Goal: Task Accomplishment & Management: Complete application form

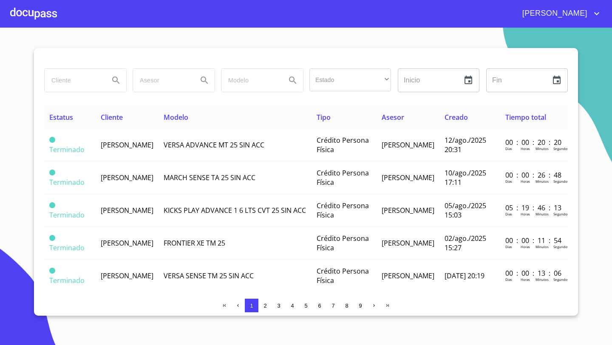
click at [40, 14] on div at bounding box center [33, 13] width 47 height 27
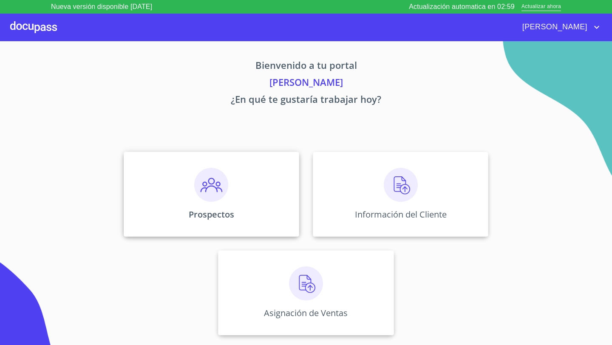
click at [183, 155] on div "Prospectos" at bounding box center [211, 194] width 175 height 85
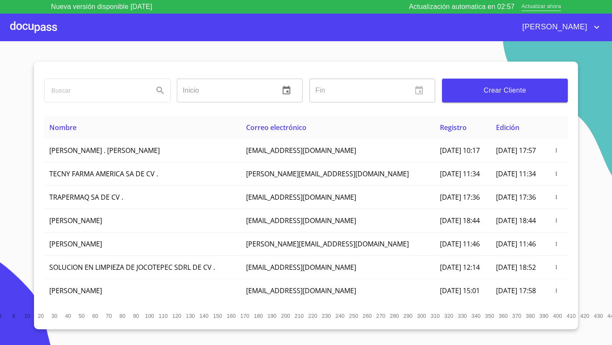
click at [544, 7] on span "Actualizar ahora" at bounding box center [541, 7] width 40 height 9
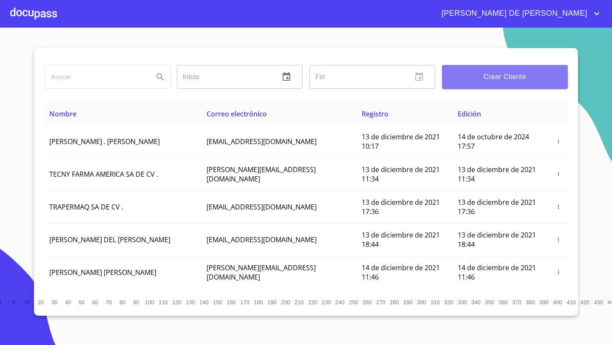
click at [479, 81] on span "Crear Cliente" at bounding box center [505, 77] width 112 height 12
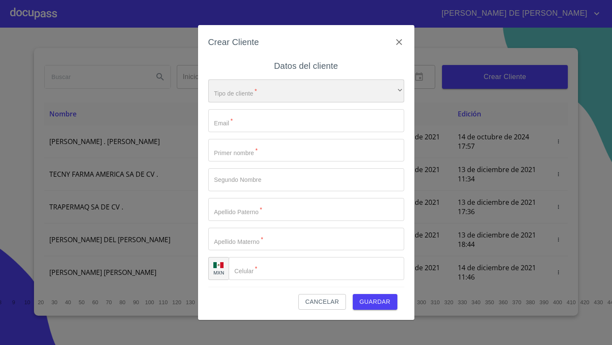
click at [243, 90] on div "​" at bounding box center [306, 90] width 196 height 23
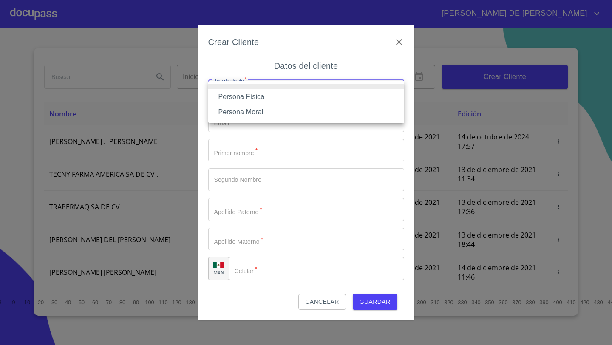
click at [258, 94] on li "Persona Física" at bounding box center [306, 96] width 196 height 15
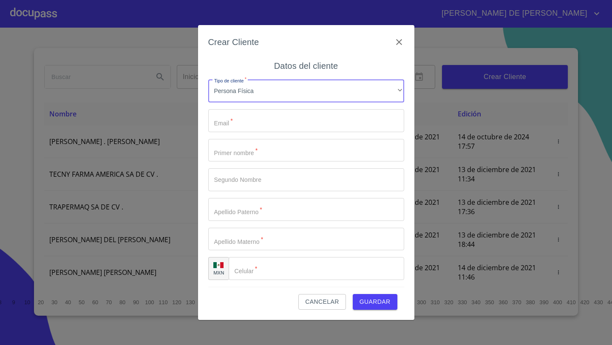
click at [245, 112] on input "Tipo de cliente   *" at bounding box center [306, 120] width 196 height 23
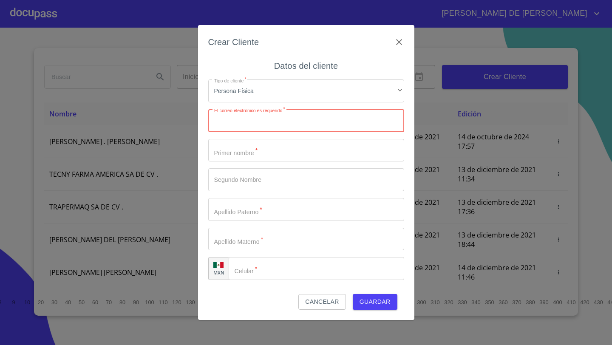
paste input "[EMAIL_ADDRESS][DOMAIN_NAME]"
type input "[EMAIL_ADDRESS][DOMAIN_NAME]"
click at [217, 151] on input "Tipo de cliente   *" at bounding box center [306, 150] width 196 height 23
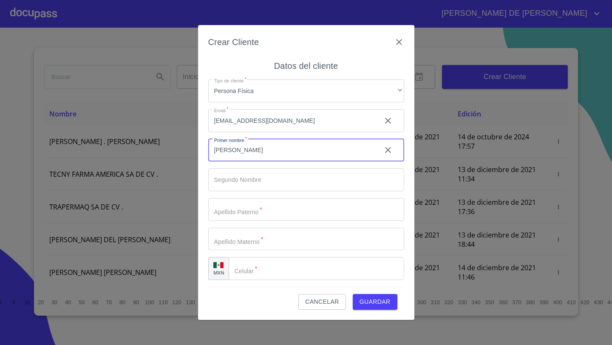
type input "[PERSON_NAME]"
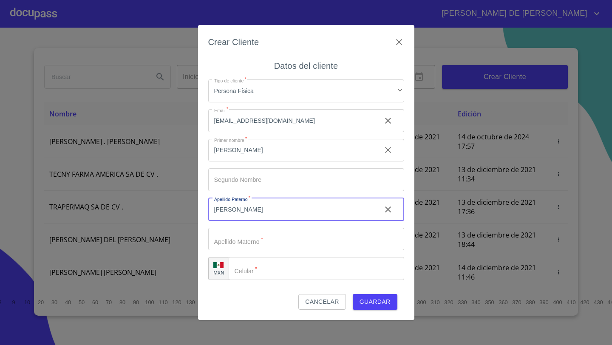
type input "[PERSON_NAME]"
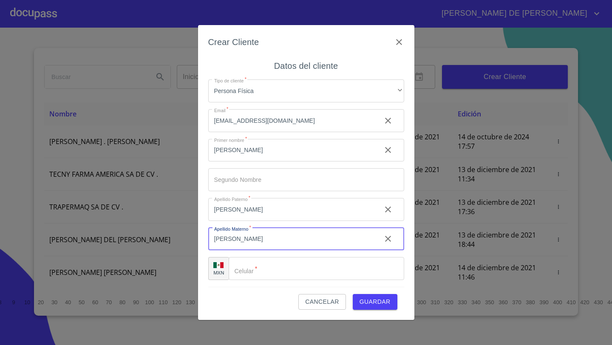
type input "[PERSON_NAME]"
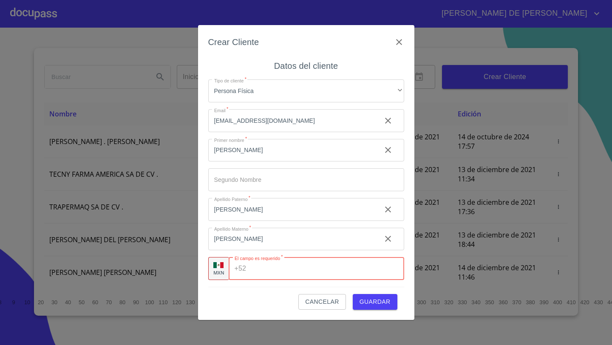
paste input "[PHONE_NUMBER]"
type input "[PHONE_NUMBER]"
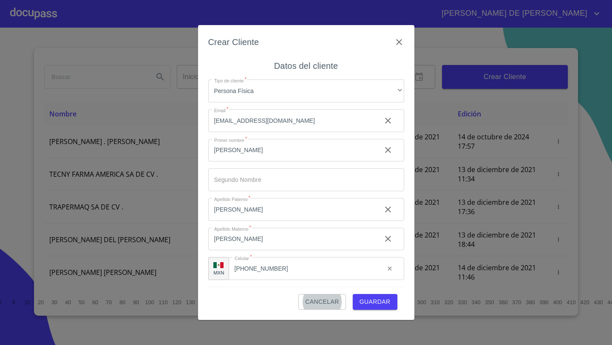
click at [379, 298] on span "Guardar" at bounding box center [374, 301] width 31 height 11
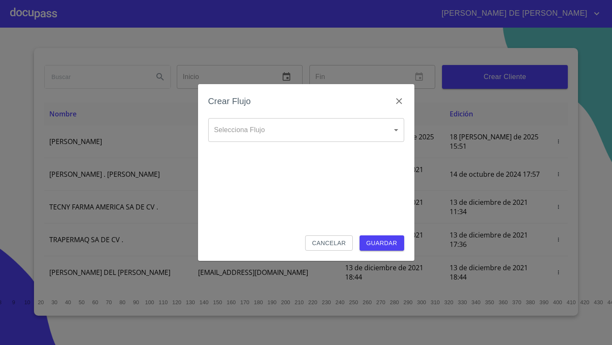
click at [296, 135] on body "[PERSON_NAME] DE [PERSON_NAME] Inicio ​ Fin ​ Crear Cliente Nombre Correo elect…" at bounding box center [306, 172] width 612 height 345
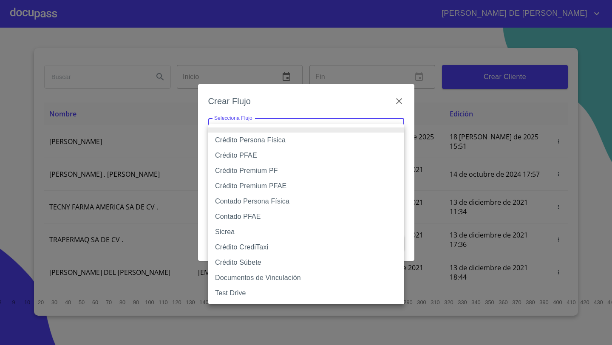
click at [271, 139] on li "Crédito Persona Física" at bounding box center [306, 140] width 196 height 15
type input "61b033e49b8c202ad5bb7912"
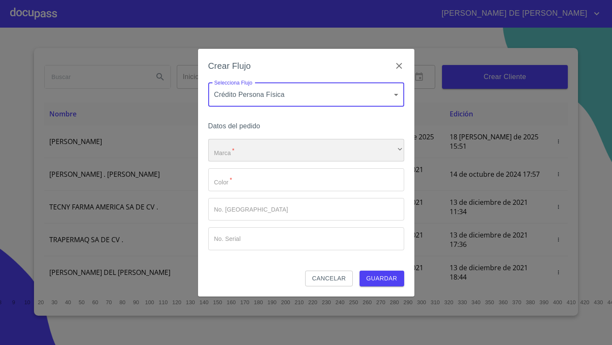
click at [252, 151] on div "​" at bounding box center [306, 150] width 196 height 23
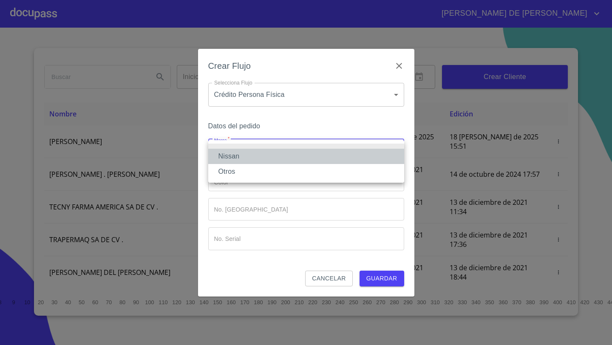
click at [231, 158] on li "Nissan" at bounding box center [306, 156] width 196 height 15
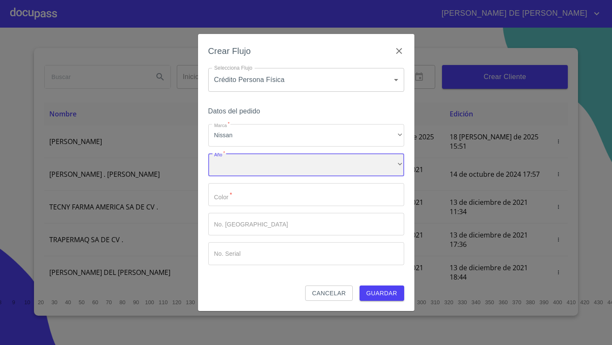
click at [274, 169] on div "​" at bounding box center [306, 164] width 196 height 23
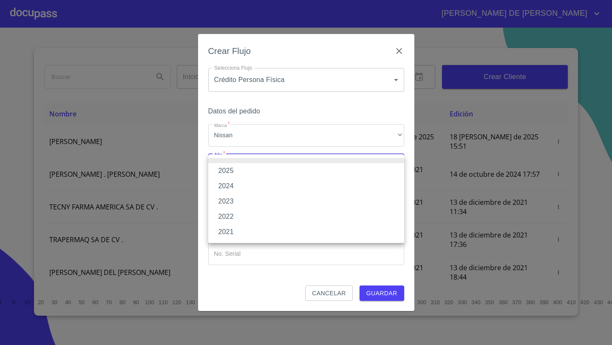
click at [230, 171] on li "2025" at bounding box center [306, 170] width 196 height 15
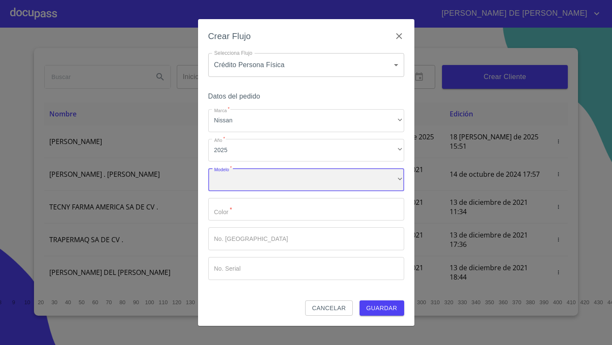
click at [246, 181] on div "​" at bounding box center [306, 179] width 196 height 23
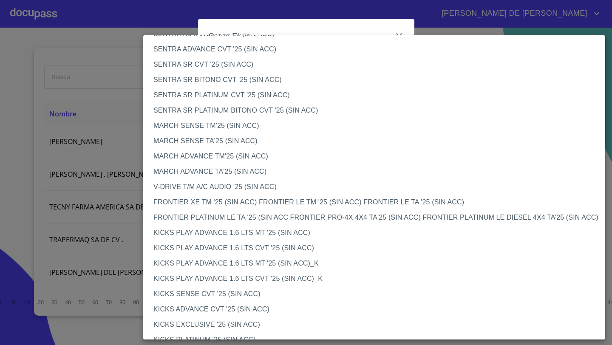
scroll to position [625, 0]
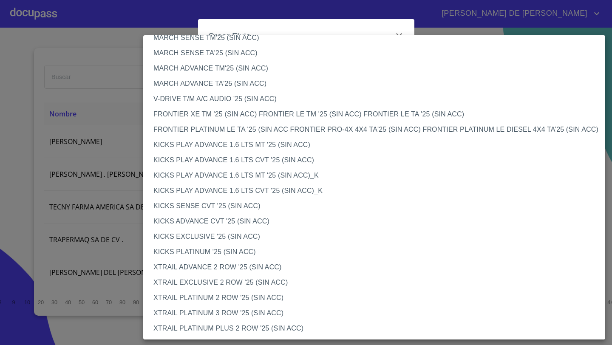
click at [222, 310] on li "XTRAIL PLATINUM 3 ROW '25 (SIN ACC)" at bounding box center [374, 312] width 462 height 15
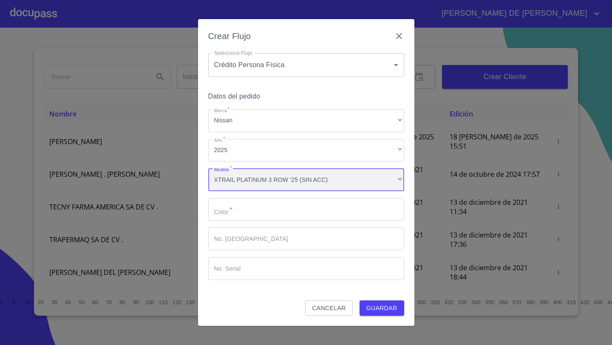
scroll to position [625, 0]
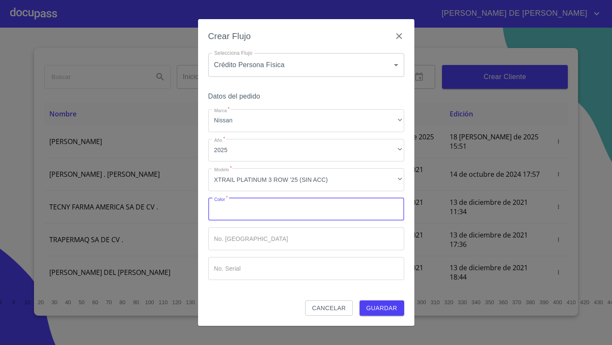
click at [237, 218] on input "Marca   *" at bounding box center [306, 209] width 196 height 23
type input "BLANCO"
click at [388, 304] on span "Guardar" at bounding box center [381, 308] width 31 height 11
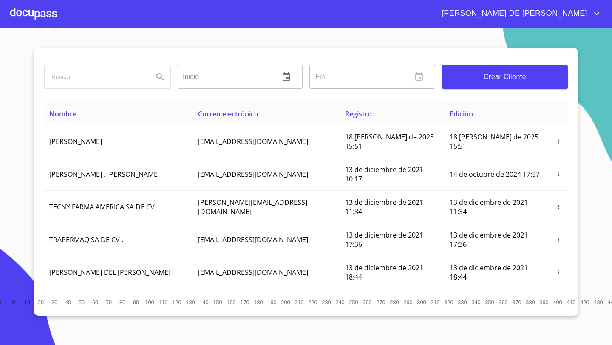
click at [44, 12] on div at bounding box center [33, 13] width 47 height 27
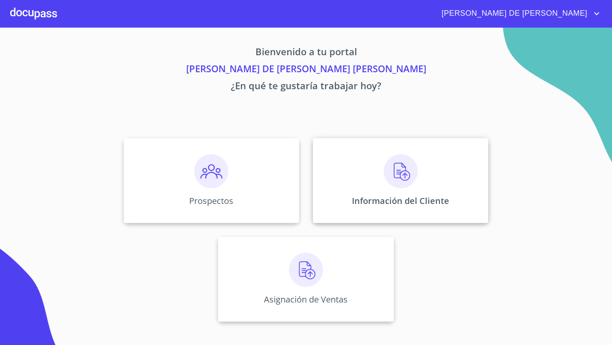
click at [334, 174] on div "Información del Cliente" at bounding box center [400, 180] width 175 height 85
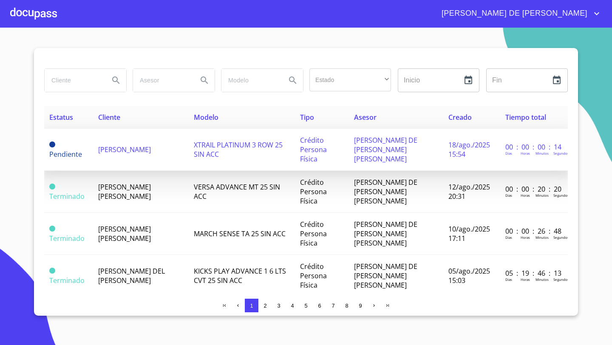
click at [109, 145] on span "[PERSON_NAME]" at bounding box center [124, 149] width 53 height 9
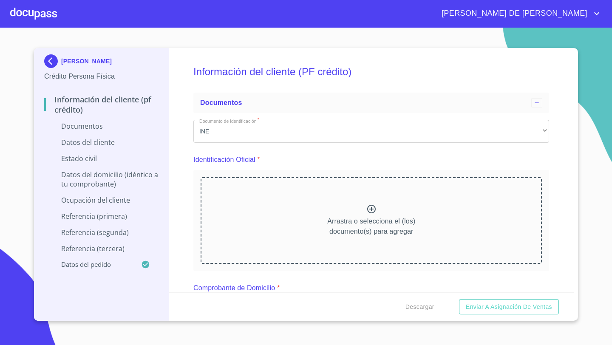
click at [328, 214] on div "Arrastra o selecciona el (los) documento(s) para agregar" at bounding box center [370, 220] width 341 height 87
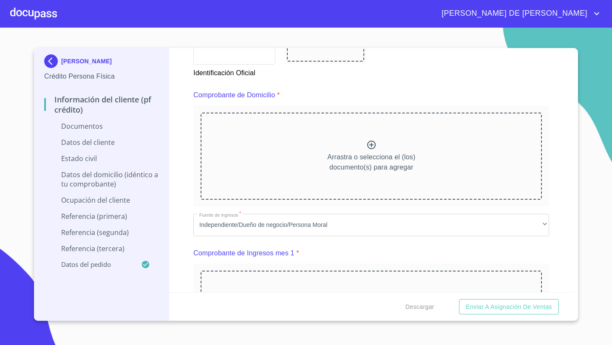
scroll to position [434, 0]
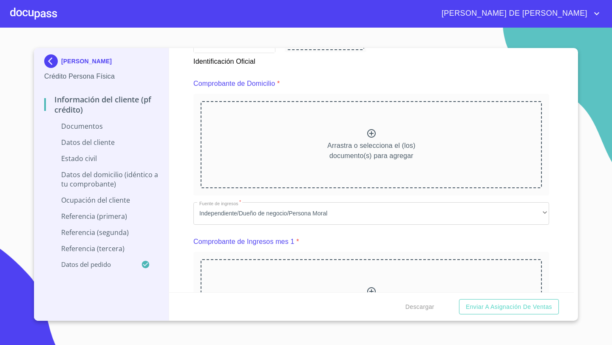
click at [362, 141] on p "Arrastra o selecciona el (los) documento(s) para agregar" at bounding box center [371, 151] width 88 height 20
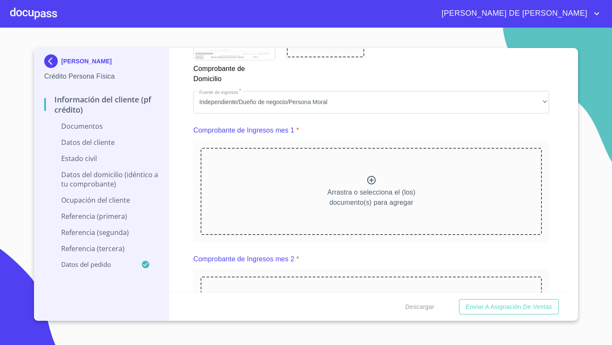
scroll to position [790, 0]
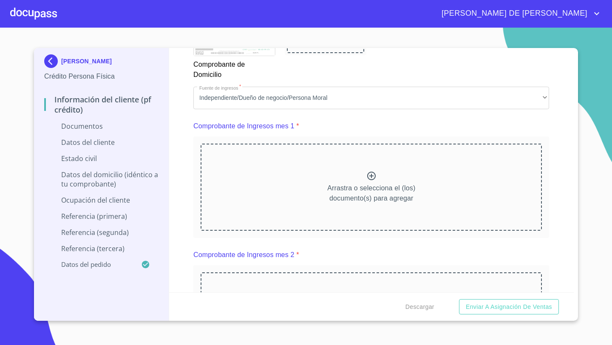
click at [408, 151] on div "Arrastra o selecciona el (los) documento(s) para agregar" at bounding box center [370, 187] width 341 height 87
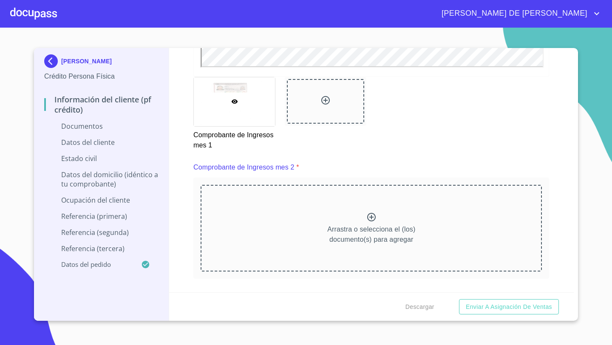
scroll to position [1124, 0]
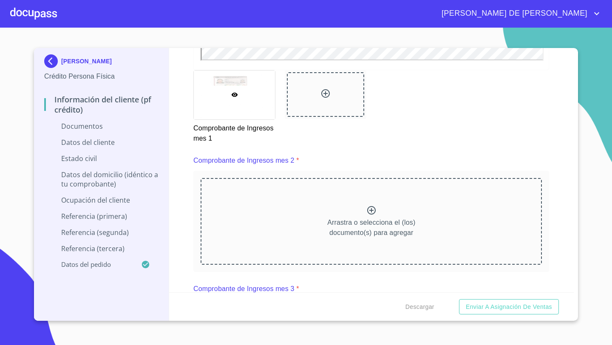
click at [313, 199] on div "Arrastra o selecciona el (los) documento(s) para agregar" at bounding box center [370, 221] width 341 height 87
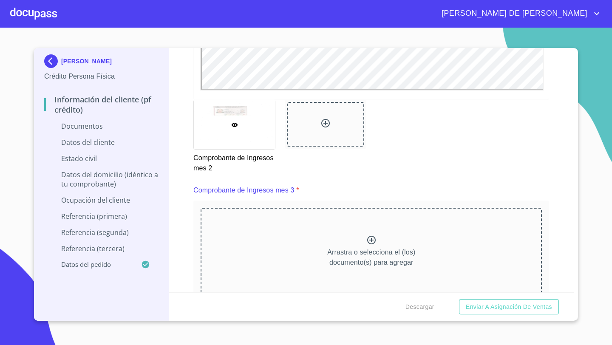
scroll to position [1506, 0]
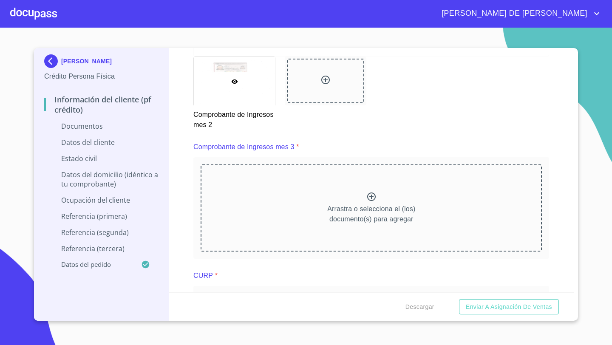
click at [291, 204] on div "Arrastra o selecciona el (los) documento(s) para agregar" at bounding box center [370, 207] width 341 height 87
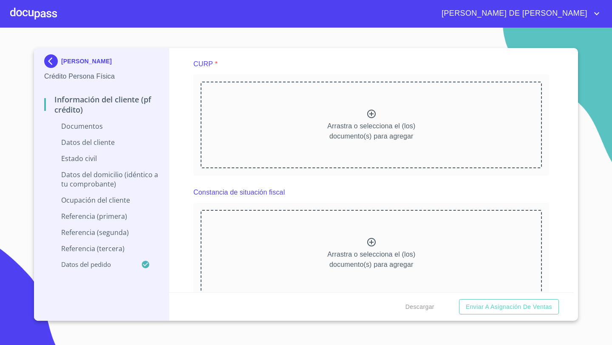
scroll to position [1965, 0]
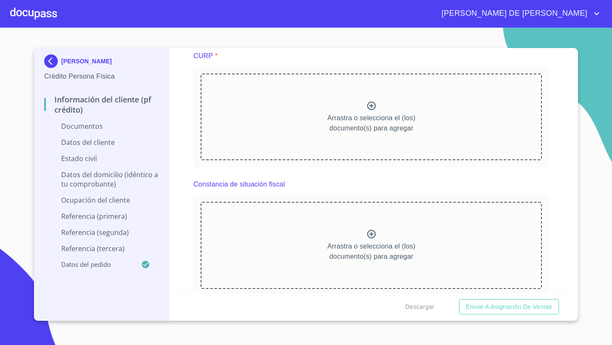
click at [302, 116] on div "Arrastra o selecciona el (los) documento(s) para agregar" at bounding box center [370, 116] width 341 height 87
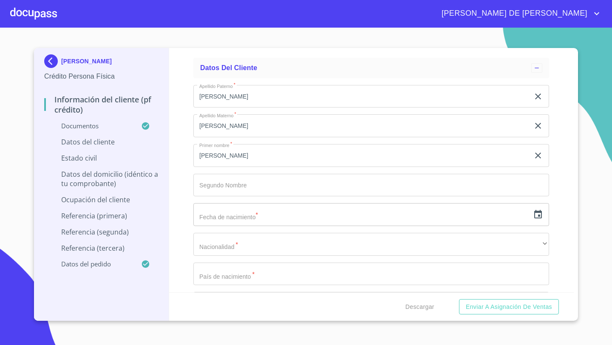
scroll to position [2452, 0]
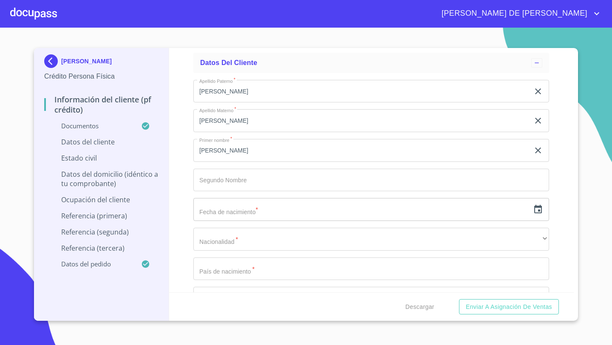
click at [535, 209] on icon "button" at bounding box center [538, 209] width 10 height 10
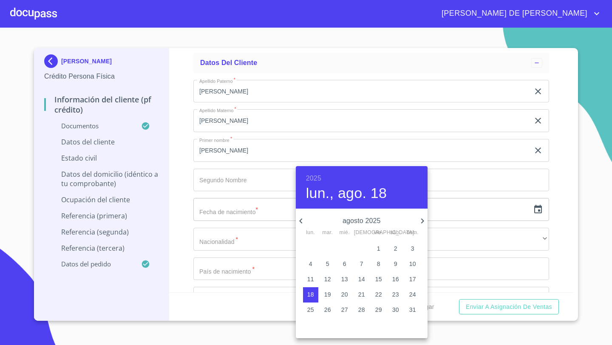
click at [319, 177] on h6 "2025" at bounding box center [313, 178] width 15 height 12
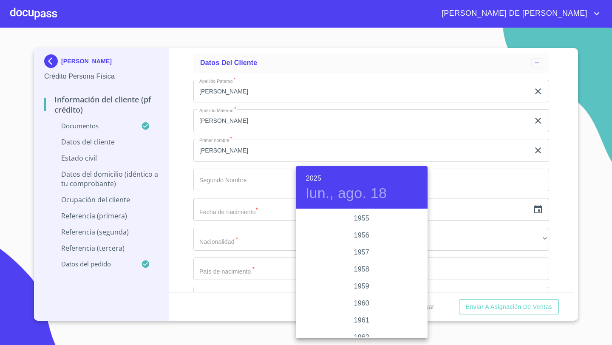
scroll to position [508, 0]
click at [365, 223] on div "1955" at bounding box center [362, 219] width 132 height 17
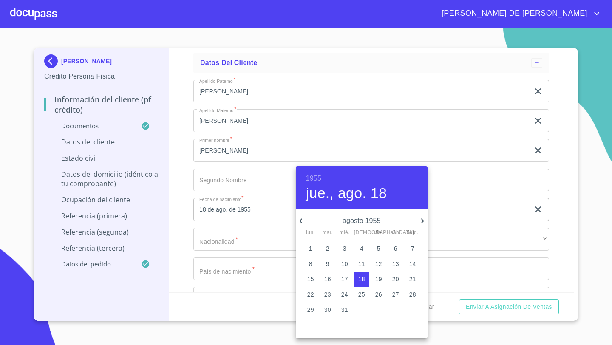
click at [299, 218] on icon "button" at bounding box center [301, 221] width 10 height 10
click at [347, 293] on p "18" at bounding box center [344, 294] width 7 height 8
type input "18 de may. de 1955"
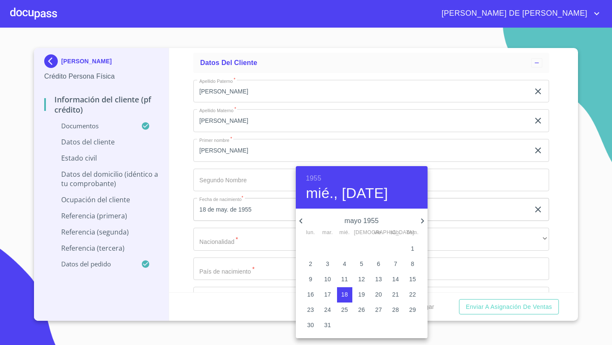
click at [191, 226] on div at bounding box center [306, 172] width 612 height 345
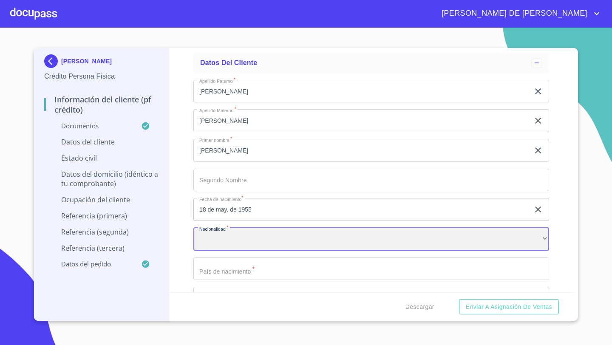
click at [208, 238] on div "​" at bounding box center [371, 239] width 356 height 23
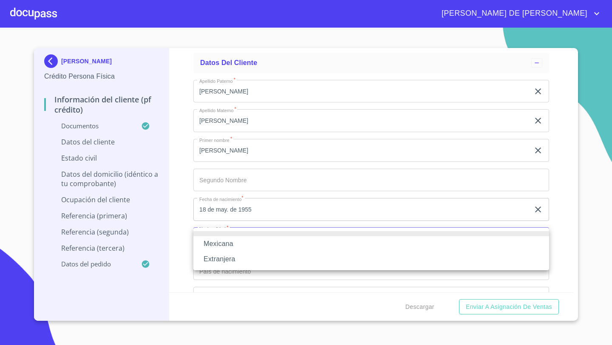
click at [211, 243] on li "Mexicana" at bounding box center [371, 243] width 356 height 15
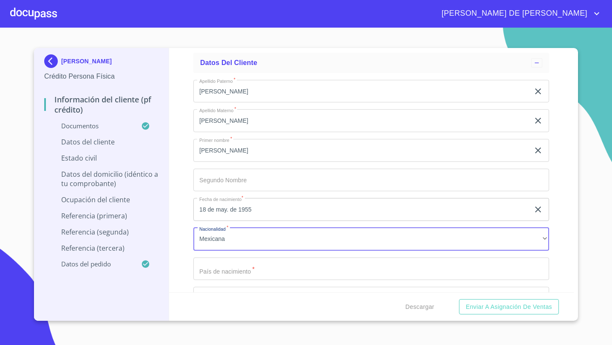
click at [212, 103] on input "Documento de identificación   *" at bounding box center [361, 91] width 336 height 23
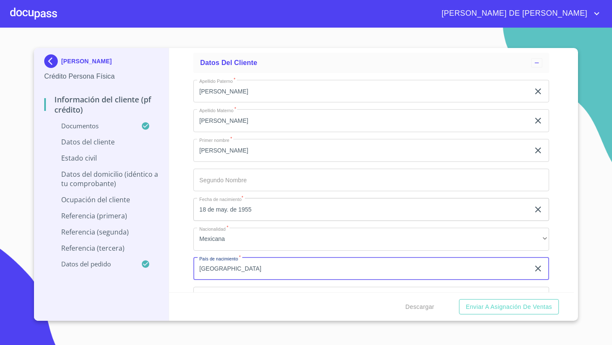
type input "[GEOGRAPHIC_DATA]"
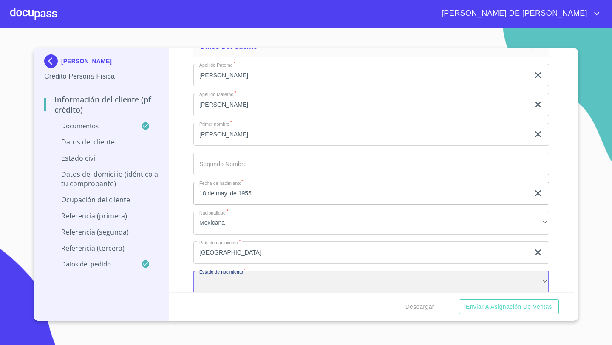
click at [212, 288] on div "​" at bounding box center [371, 282] width 356 height 23
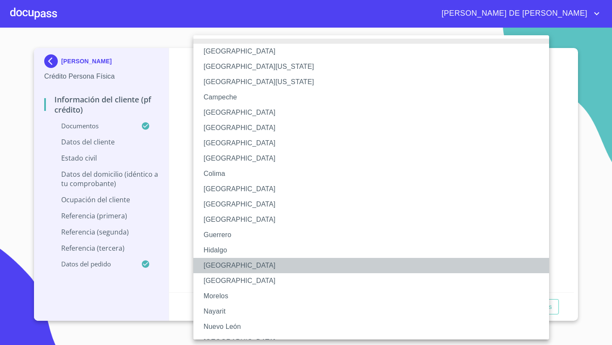
click at [214, 269] on li "[GEOGRAPHIC_DATA]" at bounding box center [371, 265] width 356 height 15
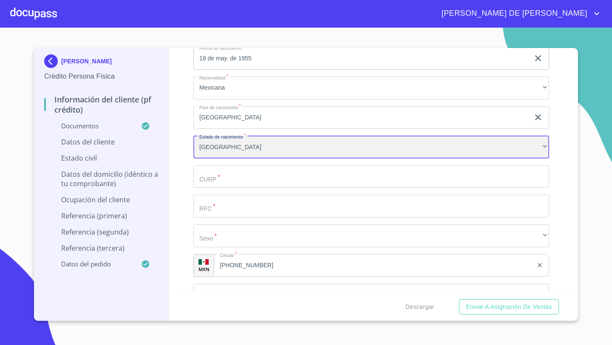
scroll to position [2623, 0]
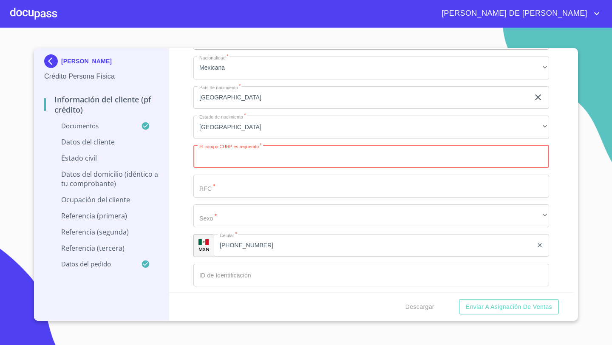
paste input "AAZA550518MJCMPL04"
type input "AAZA550518MJCMPL04"
drag, startPoint x: 215, startPoint y: 193, endPoint x: 194, endPoint y: 139, distance: 58.4
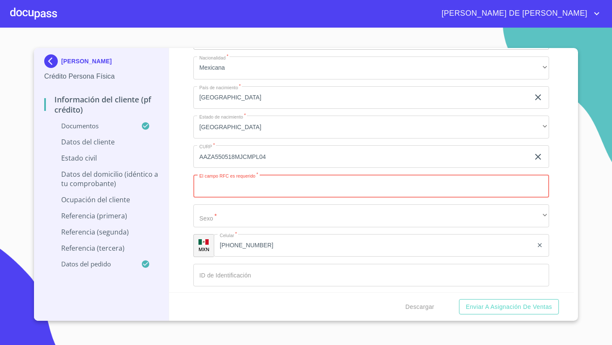
paste input "AAZA550518"
type input "AAZA550518MTA"
click at [180, 198] on div "Información del cliente (PF crédito) Documentos Documento de identificación   *…" at bounding box center [371, 170] width 405 height 244
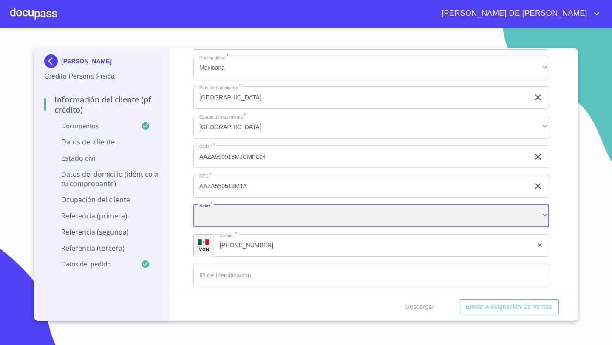
click at [222, 214] on div "​" at bounding box center [371, 215] width 356 height 23
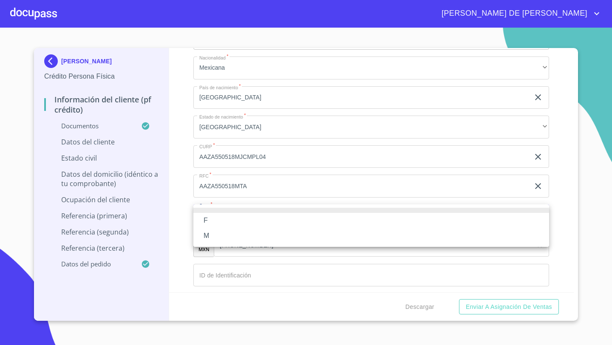
click at [208, 220] on li "F" at bounding box center [371, 220] width 356 height 15
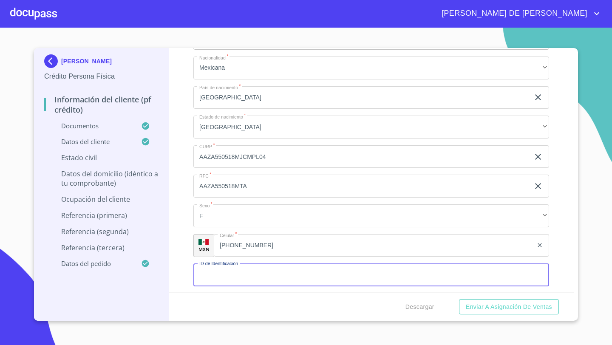
click at [206, 277] on input "Documento de identificación   *" at bounding box center [371, 275] width 356 height 23
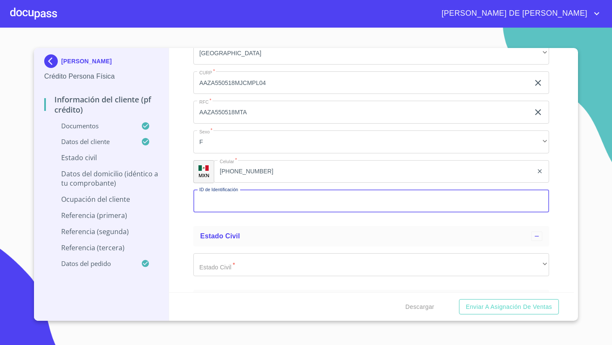
scroll to position [2699, 0]
click at [213, 198] on input "Documento de identificación   *" at bounding box center [371, 199] width 356 height 23
type input "2259258588"
click at [177, 210] on div "Información del cliente (PF crédito) Documentos Documento de identificación   *…" at bounding box center [371, 170] width 405 height 244
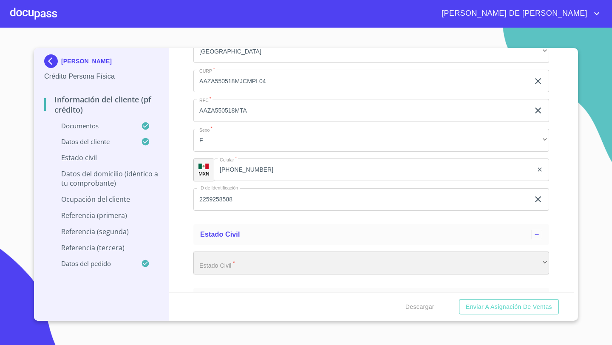
click at [216, 260] on div "​" at bounding box center [371, 262] width 356 height 23
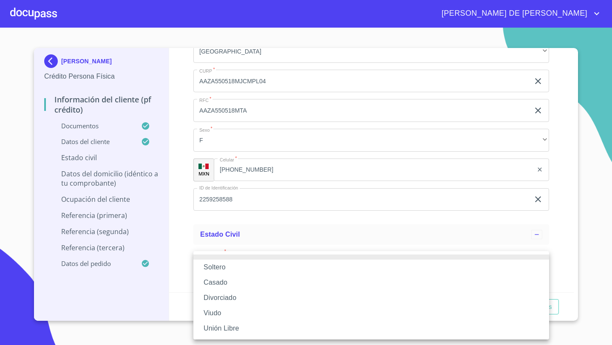
click at [217, 284] on li "Casado" at bounding box center [371, 282] width 356 height 15
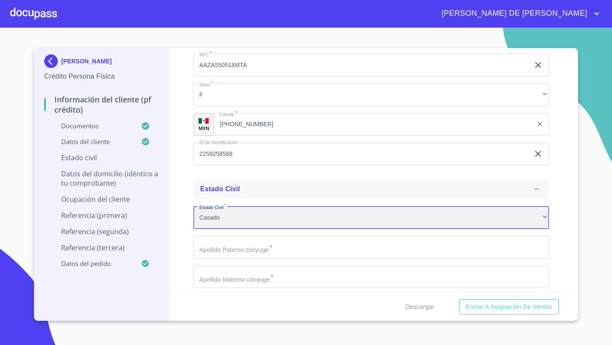
scroll to position [2796, 0]
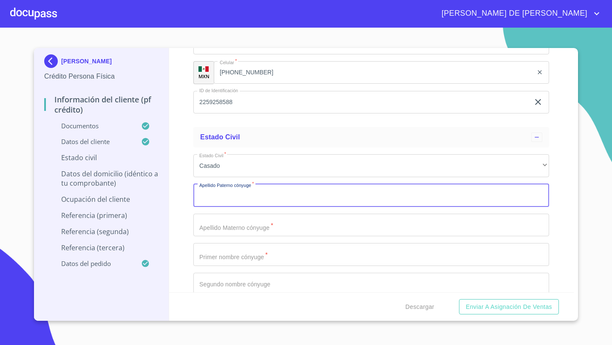
click at [220, 203] on input "Documento de identificación   *" at bounding box center [371, 195] width 356 height 23
type input "[PERSON_NAME]"
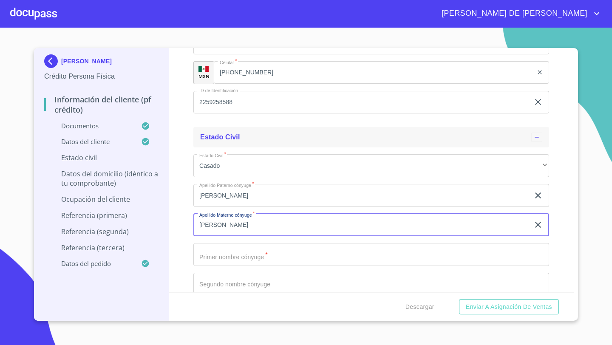
type input "[PERSON_NAME]"
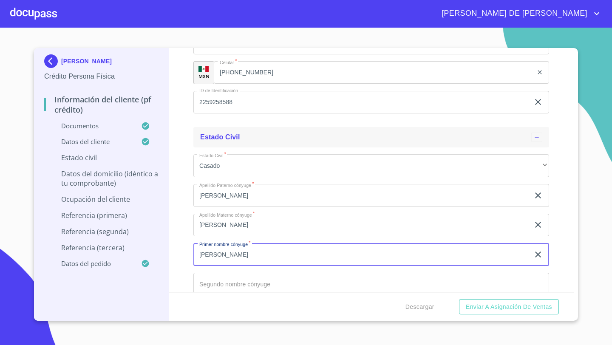
type input "[PERSON_NAME]"
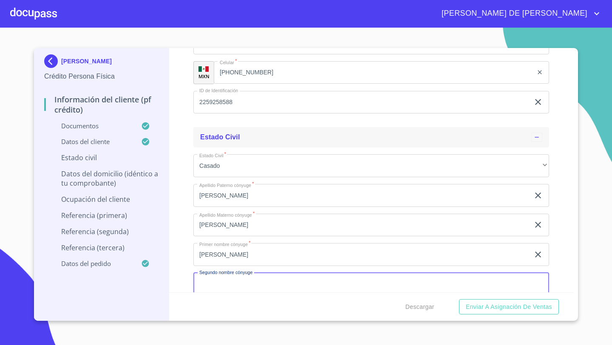
scroll to position [2798, 0]
type input "[PERSON_NAME]"
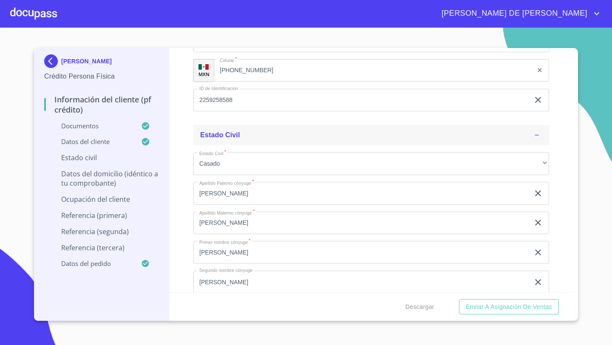
scroll to position [2938, 0]
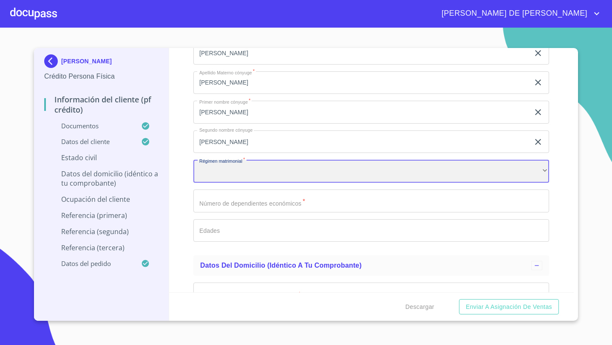
click at [214, 173] on div "​" at bounding box center [371, 171] width 356 height 23
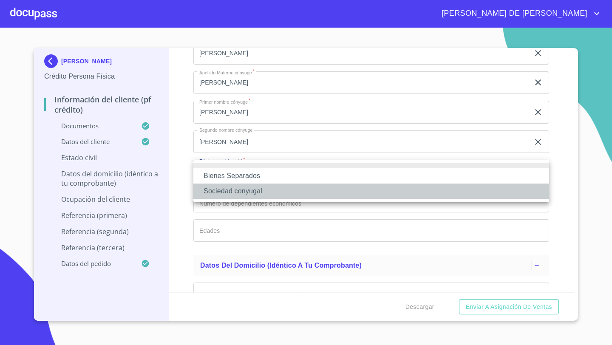
click at [227, 192] on li "Sociedad conyugal" at bounding box center [371, 190] width 356 height 15
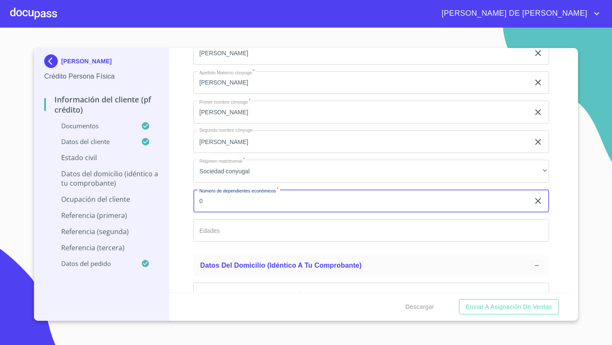
type input "0"
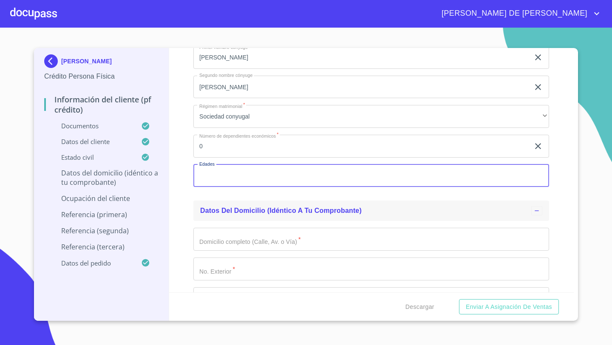
scroll to position [3000, 0]
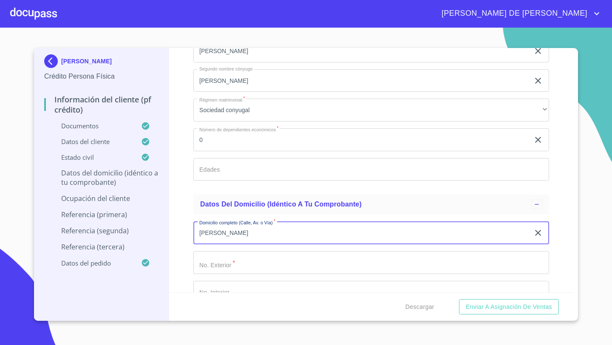
type input "[PERSON_NAME]"
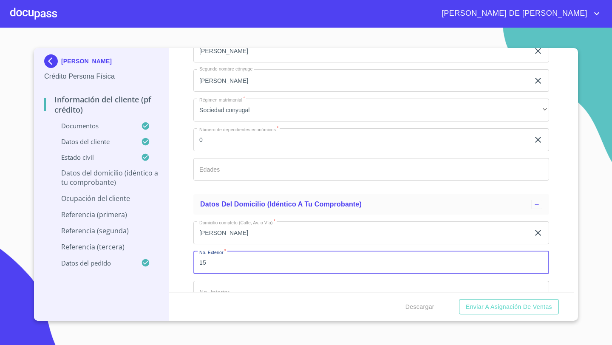
type input "15"
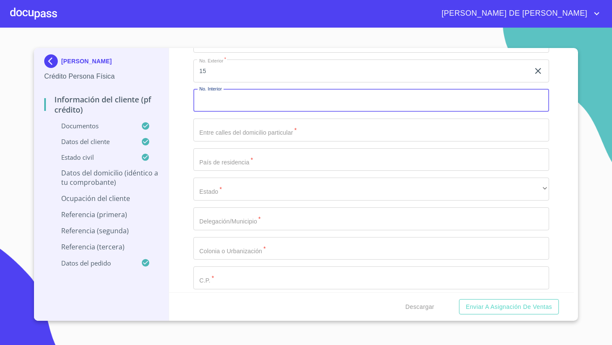
scroll to position [3193, 0]
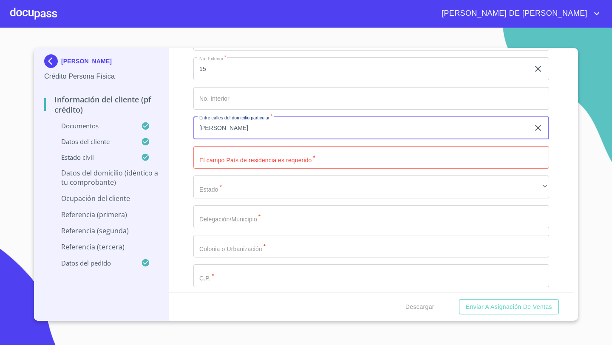
click at [272, 128] on input "[PERSON_NAME]" at bounding box center [361, 127] width 336 height 23
type input "[PERSON_NAME] Y [PERSON_NAME]"
click at [209, 156] on input "Documento de identificación   *" at bounding box center [371, 157] width 356 height 23
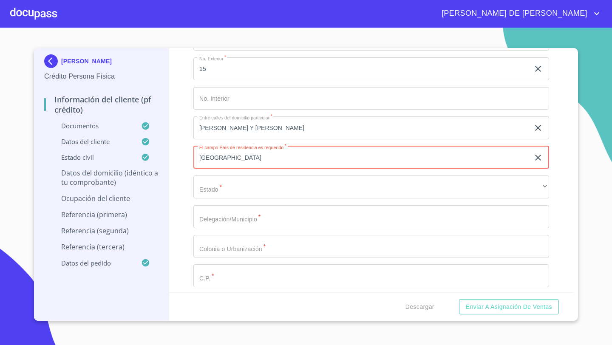
type input "[GEOGRAPHIC_DATA]"
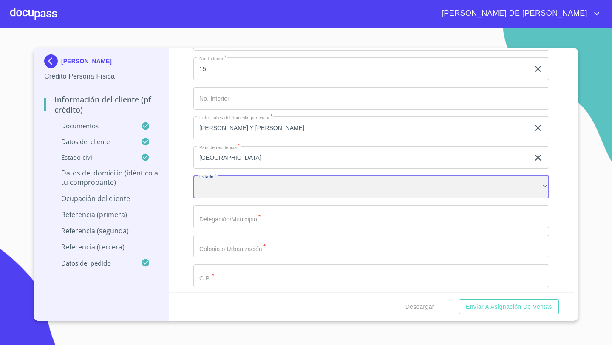
click at [210, 184] on div "​" at bounding box center [371, 186] width 356 height 23
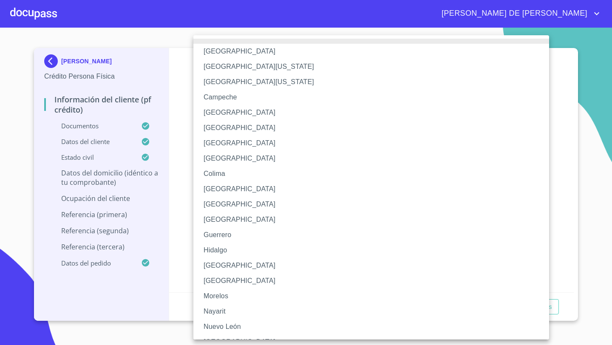
click at [215, 263] on li "[GEOGRAPHIC_DATA]" at bounding box center [371, 265] width 356 height 15
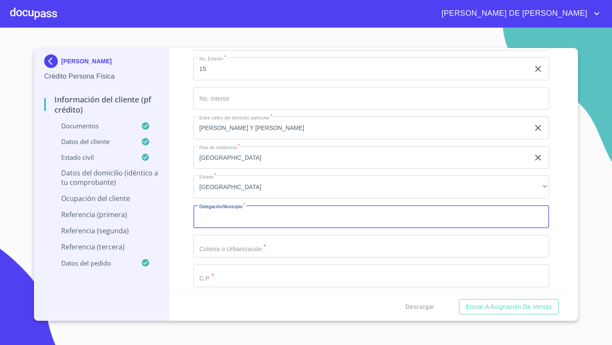
click at [224, 221] on input "Documento de identificación   *" at bounding box center [371, 216] width 356 height 23
type input "[GEOGRAPHIC_DATA][PERSON_NAME]"
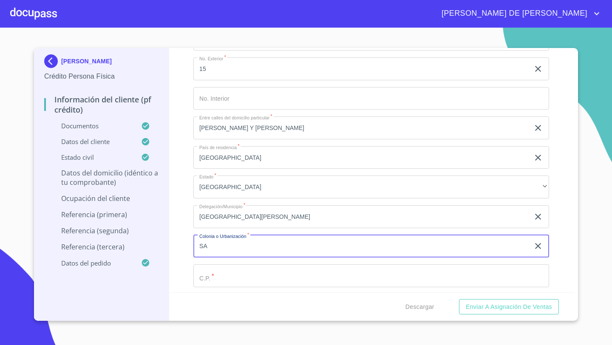
type input "S"
type input "CENTRO"
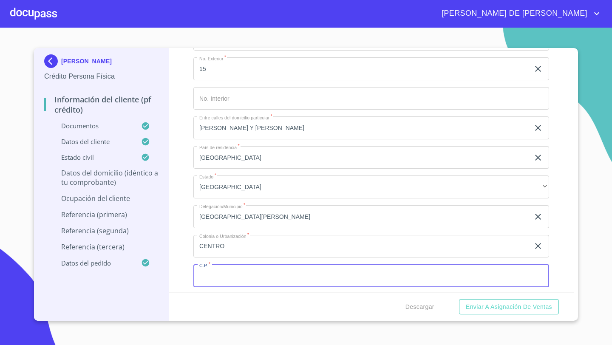
click at [223, 271] on input "Documento de identificación   *" at bounding box center [371, 275] width 356 height 23
type input "46798"
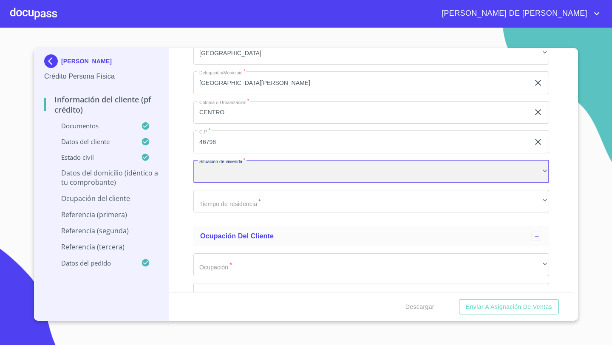
click at [204, 179] on div "​" at bounding box center [371, 171] width 356 height 23
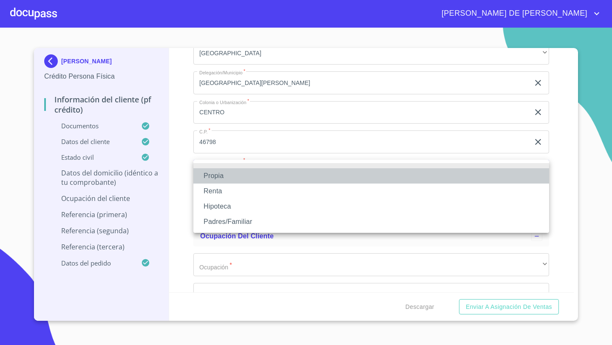
click at [214, 175] on li "Propia" at bounding box center [371, 175] width 356 height 15
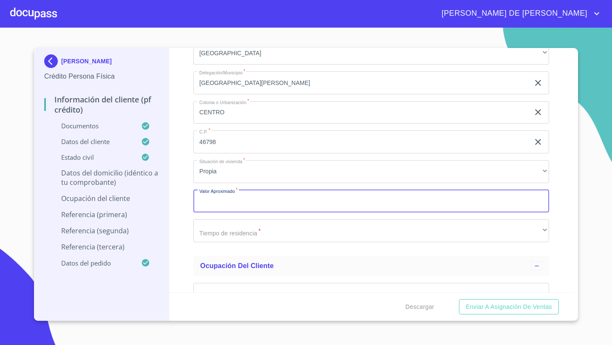
click at [205, 198] on input "Documento de identificación   *" at bounding box center [371, 201] width 356 height 23
type input "$3,000,000"
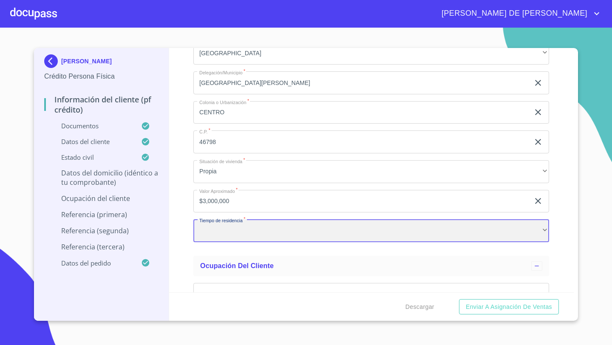
click at [219, 226] on div "​" at bounding box center [371, 230] width 356 height 23
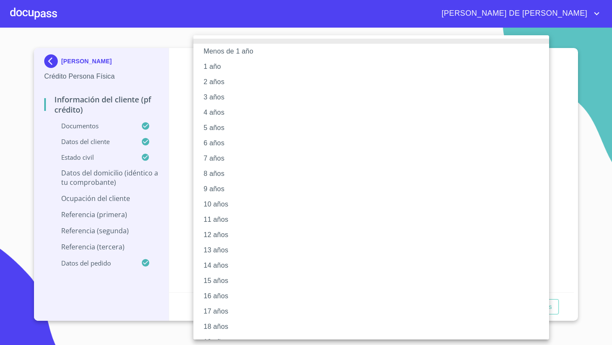
scroll to position [29, 0]
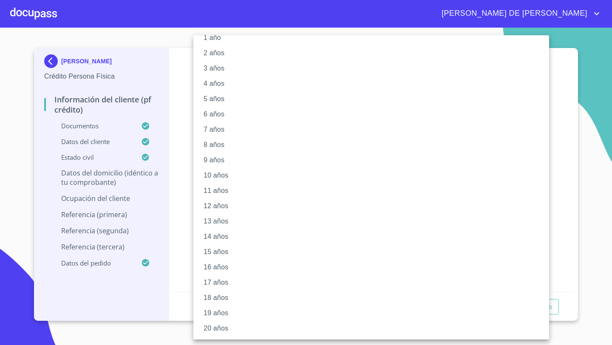
click at [219, 330] on li "20 años" at bounding box center [371, 328] width 356 height 15
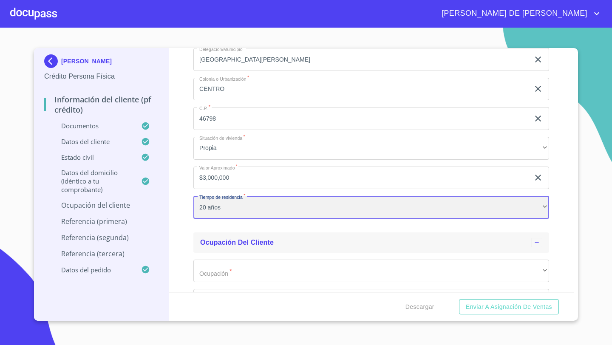
scroll to position [3431, 0]
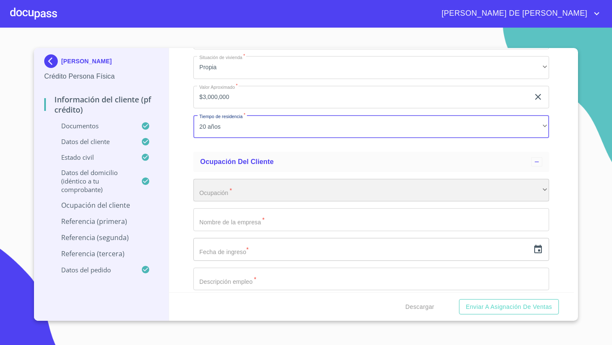
click at [212, 192] on div "​" at bounding box center [371, 190] width 356 height 23
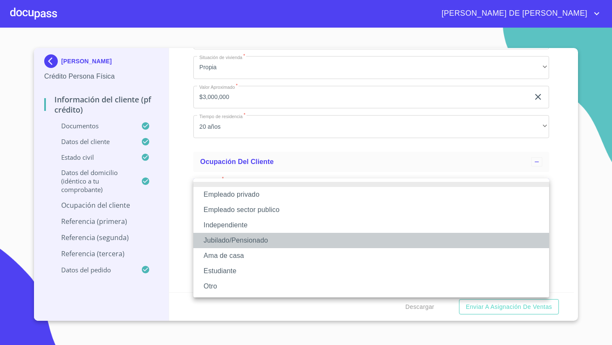
click at [224, 238] on li "Jubilado/Pensionado" at bounding box center [371, 240] width 356 height 15
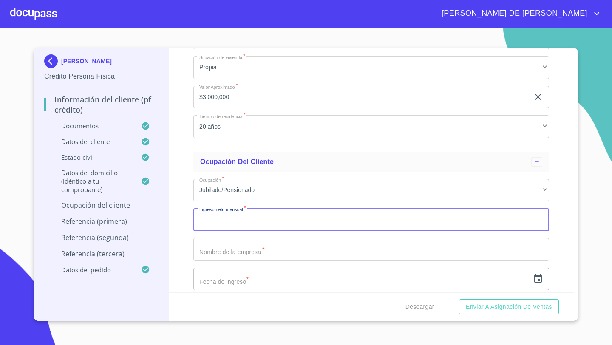
click at [208, 224] on input "Documento de identificación   *" at bounding box center [371, 219] width 356 height 23
type input "31000"
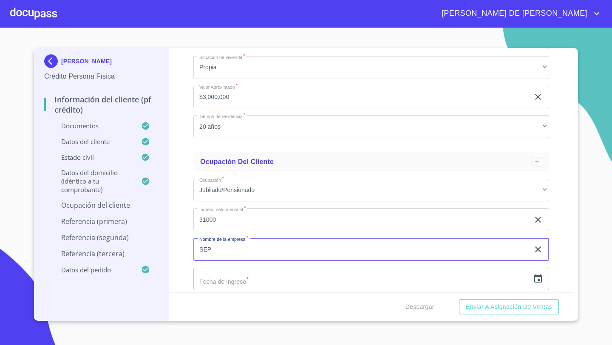
type input "SEP"
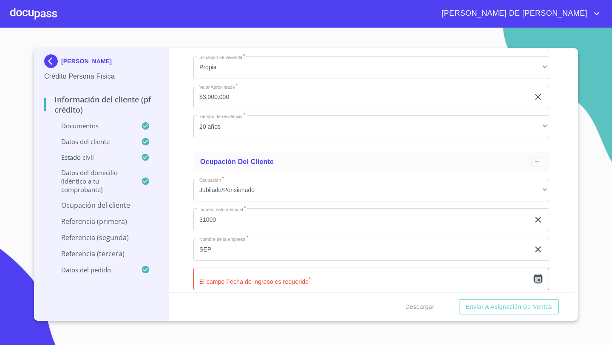
click at [539, 282] on icon "button" at bounding box center [538, 279] width 10 height 10
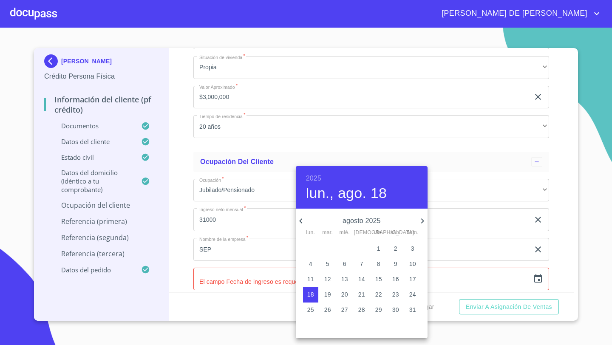
click at [301, 221] on icon "button" at bounding box center [301, 221] width 10 height 10
click at [314, 178] on h6 "2025" at bounding box center [313, 178] width 15 height 12
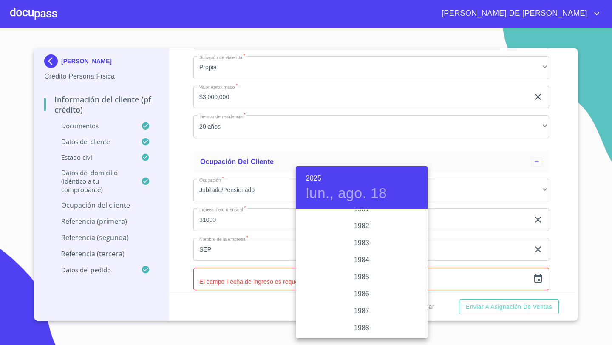
scroll to position [864, 0]
click at [363, 216] on div "1976" at bounding box center [362, 220] width 132 height 17
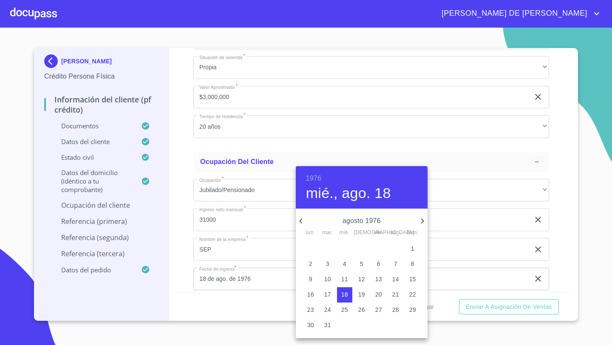
click at [300, 219] on icon "button" at bounding box center [300, 220] width 3 height 5
click at [391, 278] on span "15" at bounding box center [395, 279] width 15 height 8
type input "15 de may. de 1976"
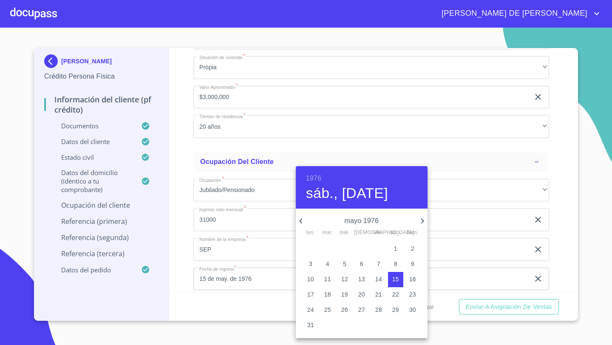
click at [171, 243] on div at bounding box center [306, 172] width 612 height 345
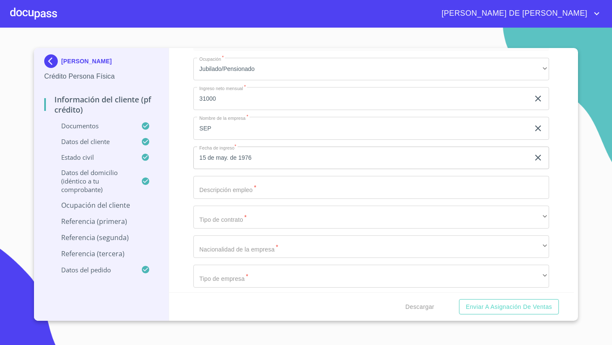
scroll to position [3587, 0]
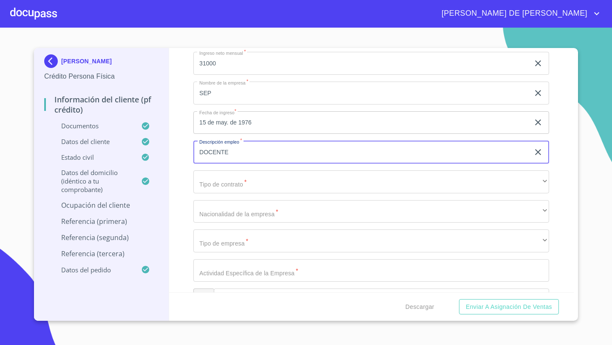
type input "DOCENTE"
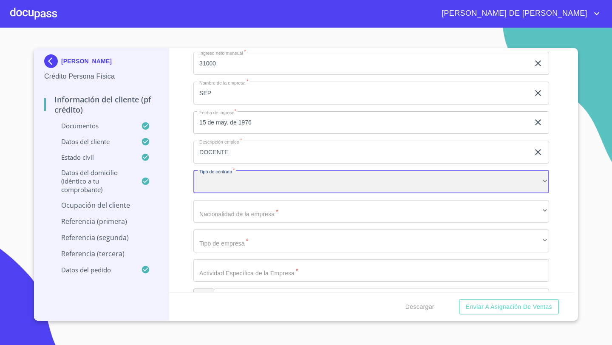
click at [219, 183] on div "​" at bounding box center [371, 181] width 356 height 23
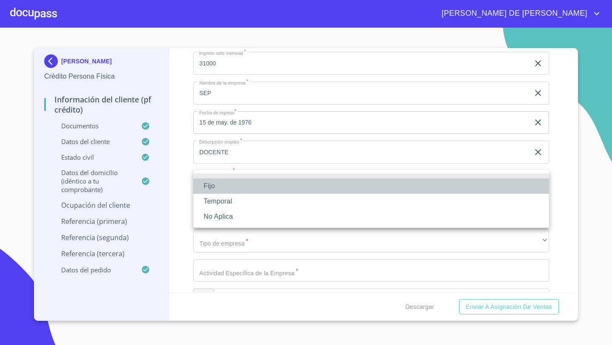
click at [212, 184] on li "Fijo" at bounding box center [371, 185] width 356 height 15
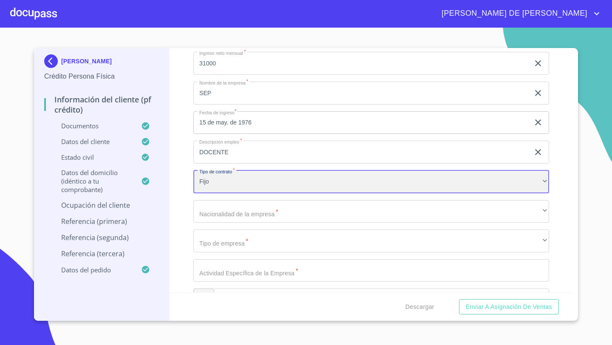
click at [206, 186] on div "Fijo" at bounding box center [371, 181] width 356 height 23
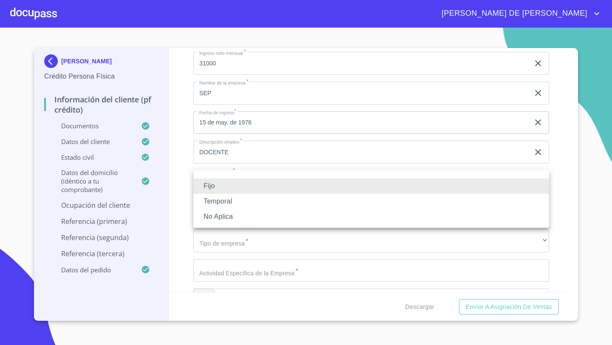
click at [210, 216] on li "No Aplica" at bounding box center [371, 216] width 356 height 15
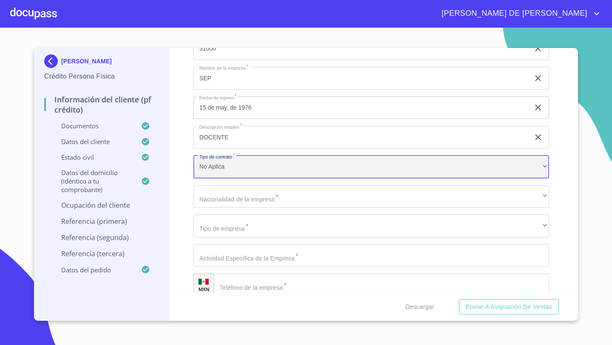
scroll to position [3610, 0]
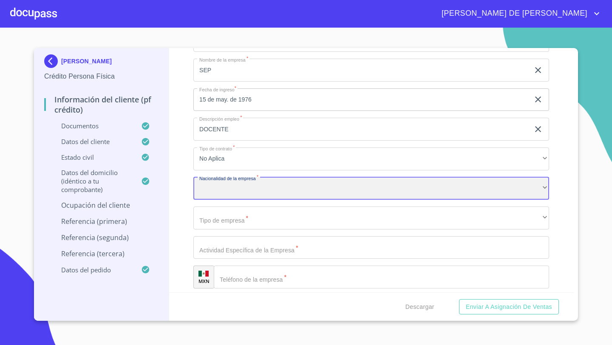
click at [204, 186] on div "​" at bounding box center [371, 188] width 356 height 23
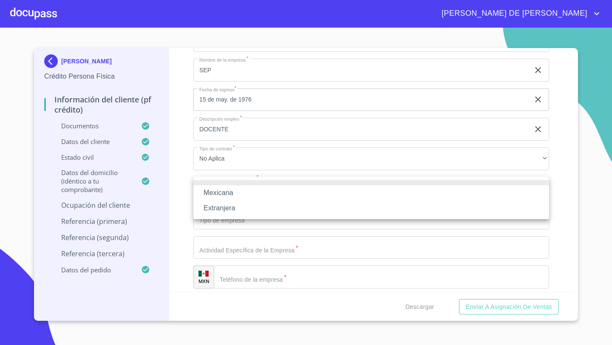
click at [224, 192] on li "Mexicana" at bounding box center [371, 192] width 356 height 15
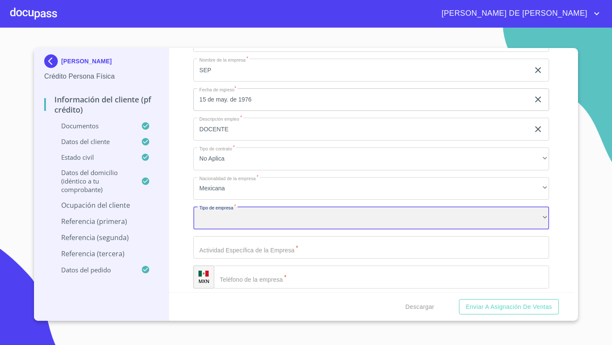
click at [212, 208] on div "​" at bounding box center [371, 217] width 356 height 23
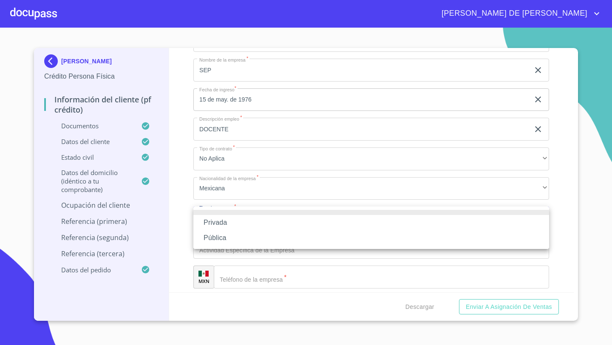
click at [212, 240] on li "Pública" at bounding box center [371, 237] width 356 height 15
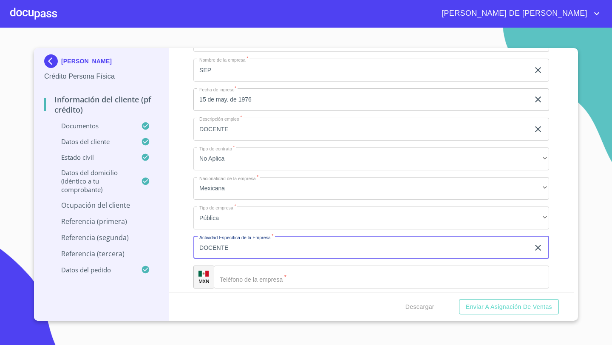
type input "DOCENTE"
click at [223, 279] on div "​" at bounding box center [381, 276] width 335 height 23
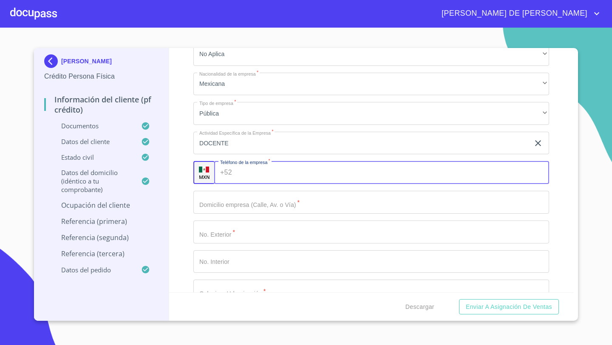
scroll to position [3739, 0]
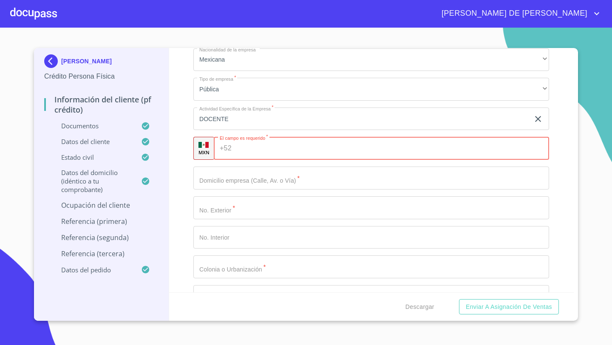
paste input "[PHONE_NUMBER]"
type input "[PHONE_NUMBER]"
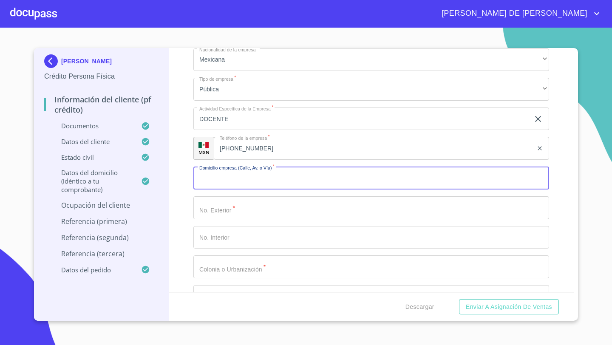
click at [208, 180] on input "Documento de identificación   *" at bounding box center [371, 178] width 356 height 23
type input "[PERSON_NAME]"
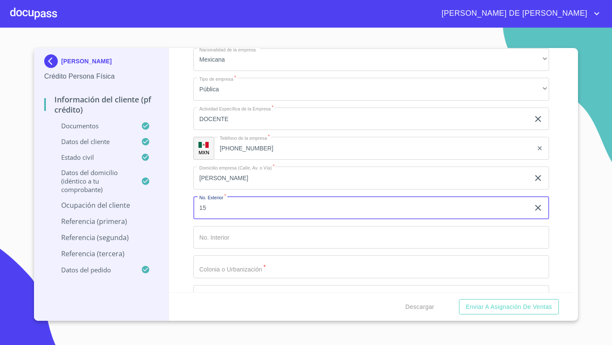
type input "15"
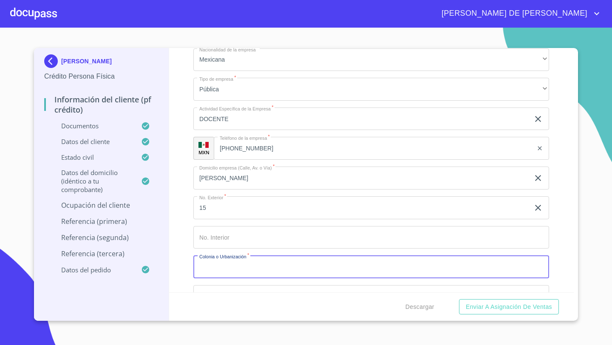
scroll to position [3849, 0]
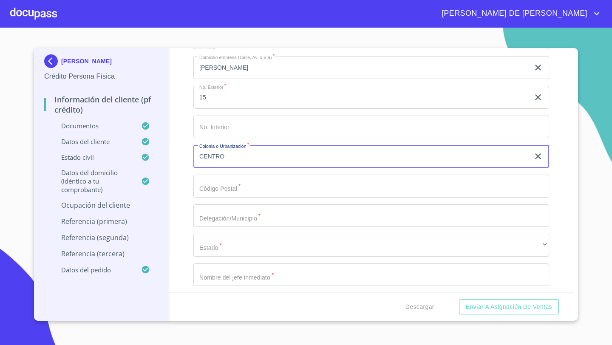
type input "CENTRO"
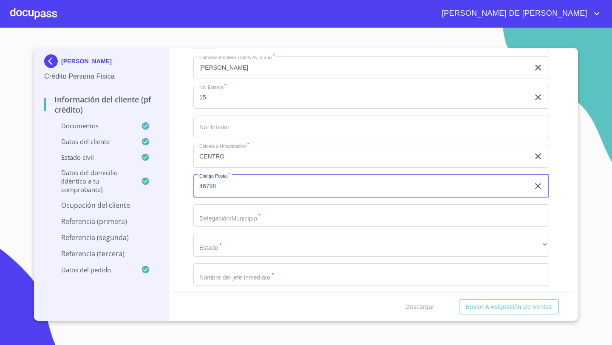
type input "46798"
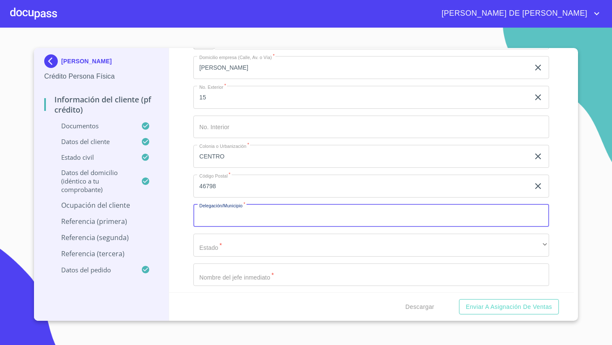
click at [217, 217] on input "Documento de identificación   *" at bounding box center [371, 215] width 356 height 23
type input "[GEOGRAPHIC_DATA][PERSON_NAME]"
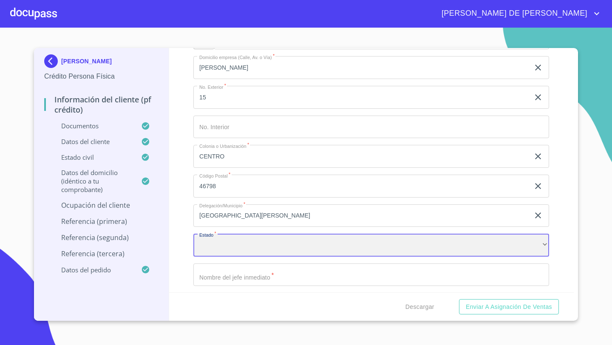
click at [217, 235] on div "​" at bounding box center [371, 245] width 356 height 23
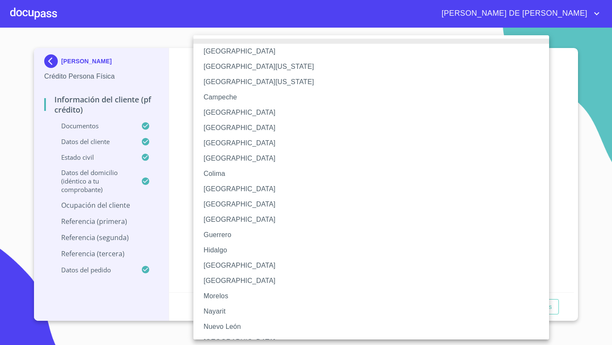
click at [217, 263] on li "[GEOGRAPHIC_DATA]" at bounding box center [371, 265] width 356 height 15
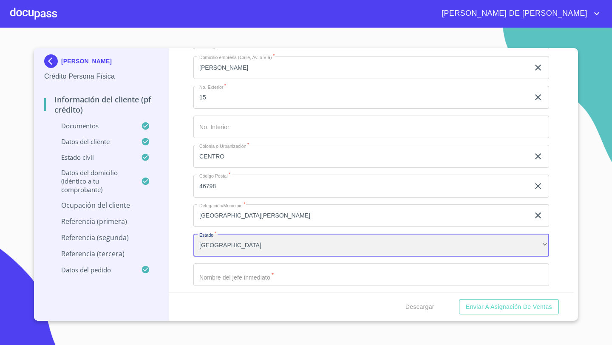
scroll to position [3917, 0]
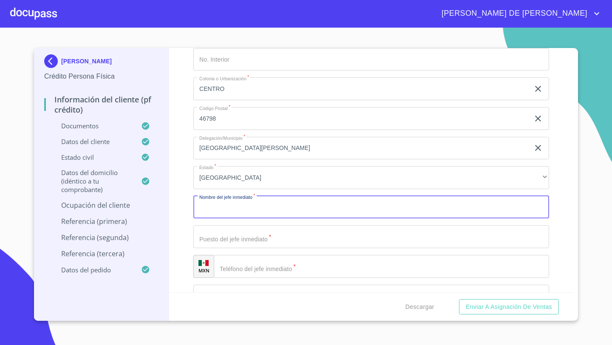
click at [214, 207] on input "Documento de identificación   *" at bounding box center [371, 207] width 356 height 23
type input "JUBILADA"
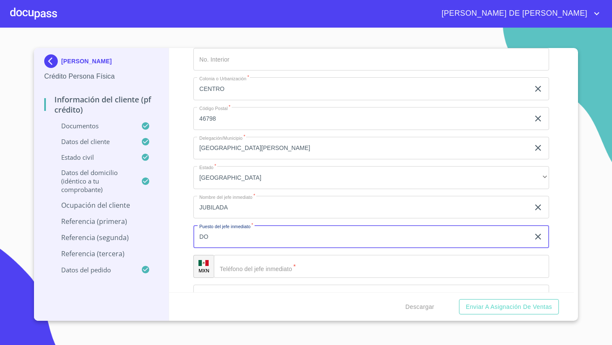
type input "D"
type input "JUBILADA"
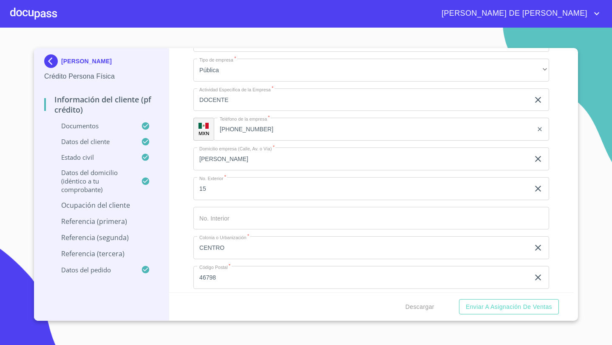
scroll to position [3748, 0]
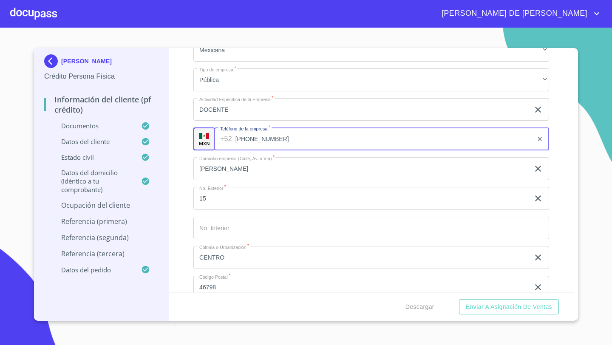
drag, startPoint x: 259, startPoint y: 140, endPoint x: 268, endPoint y: 142, distance: 10.0
click at [268, 142] on input "[PHONE_NUMBER]" at bounding box center [384, 138] width 298 height 23
drag, startPoint x: 276, startPoint y: 140, endPoint x: 235, endPoint y: 139, distance: 40.4
click at [235, 139] on input "[PHONE_NUMBER]" at bounding box center [384, 138] width 298 height 23
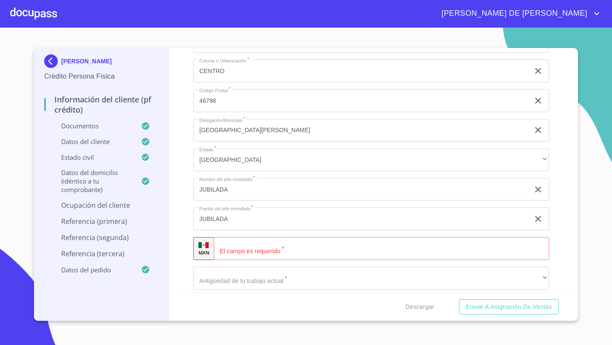
scroll to position [4020, 0]
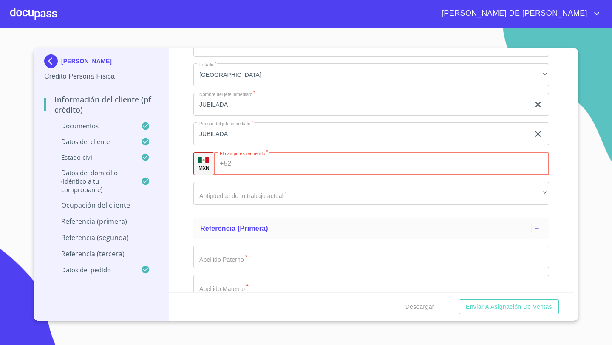
click at [229, 161] on div "+52 ​" at bounding box center [381, 163] width 335 height 23
paste input "[PHONE_NUMBER]"
click at [290, 163] on input "[PHONE_NUMBER]" at bounding box center [384, 163] width 298 height 23
type input "[PHONE_NUMBER]"
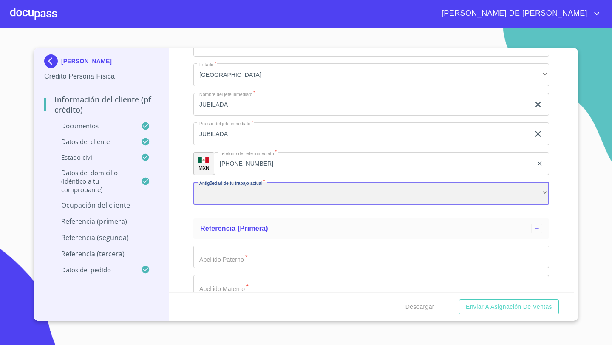
click at [225, 193] on div "​" at bounding box center [371, 193] width 356 height 23
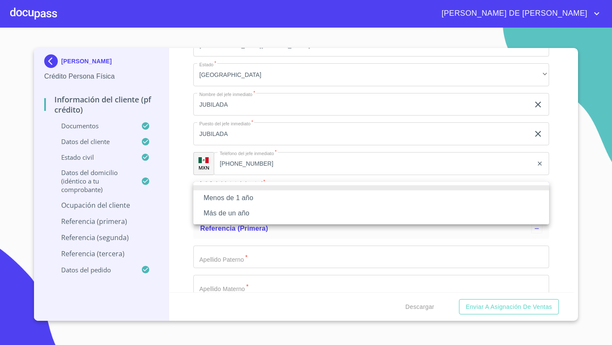
click at [221, 216] on li "Más de un año" at bounding box center [371, 213] width 356 height 15
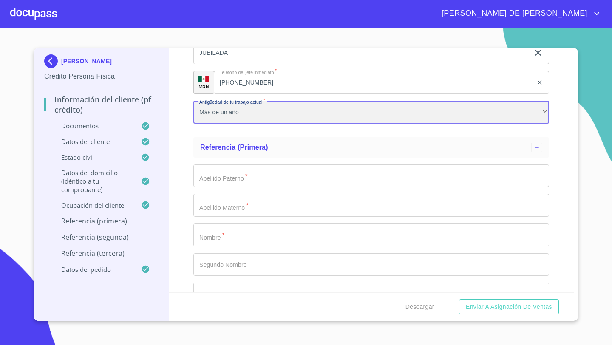
scroll to position [4106, 0]
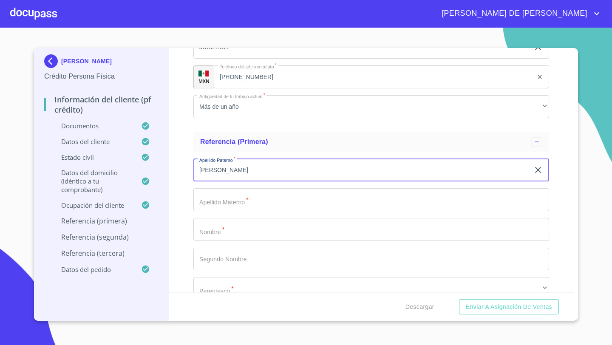
type input "[PERSON_NAME]"
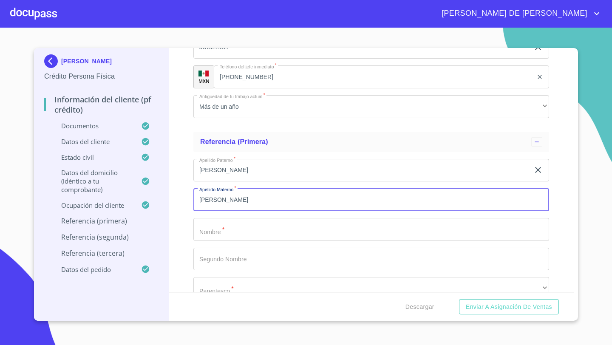
type input "[PERSON_NAME]"
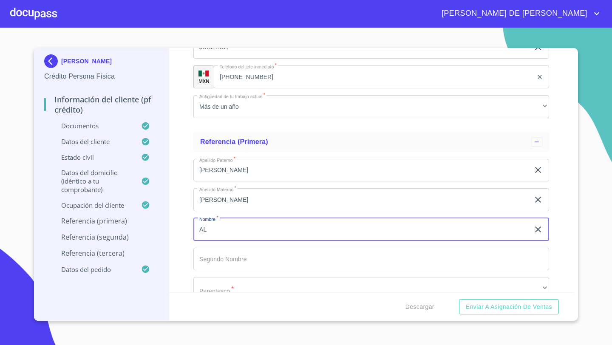
type input "A"
type input "[PERSON_NAME]"
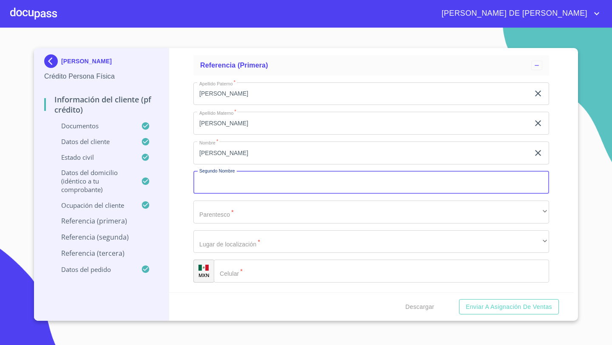
scroll to position [4194, 0]
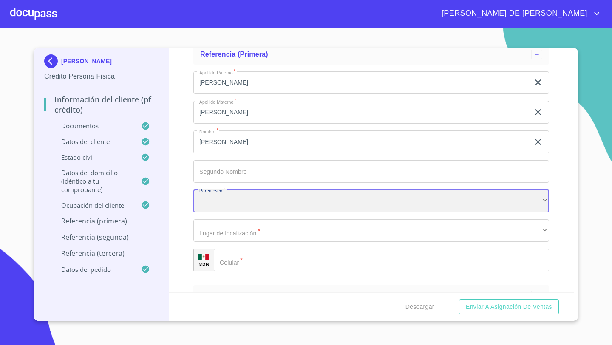
click at [217, 205] on div "​" at bounding box center [371, 200] width 356 height 23
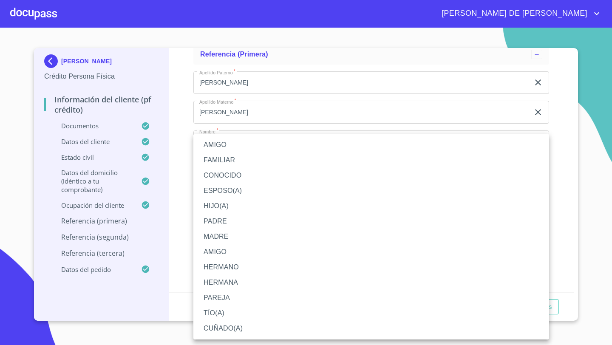
click at [215, 147] on li "AMIGO" at bounding box center [371, 144] width 356 height 15
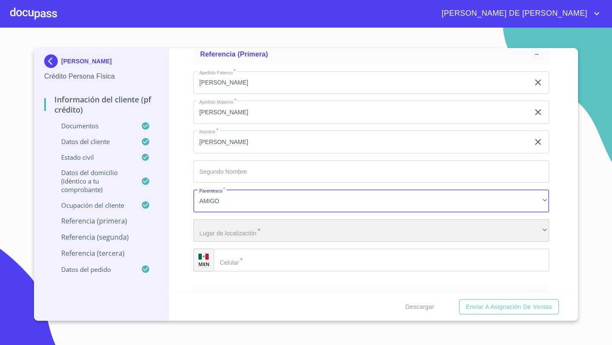
click at [214, 234] on div "​" at bounding box center [371, 230] width 356 height 23
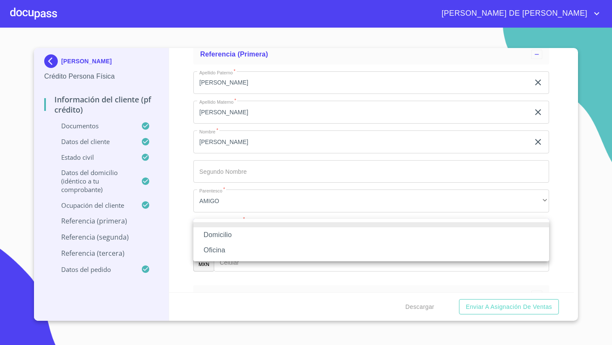
click at [217, 250] on li "Oficina" at bounding box center [371, 250] width 356 height 15
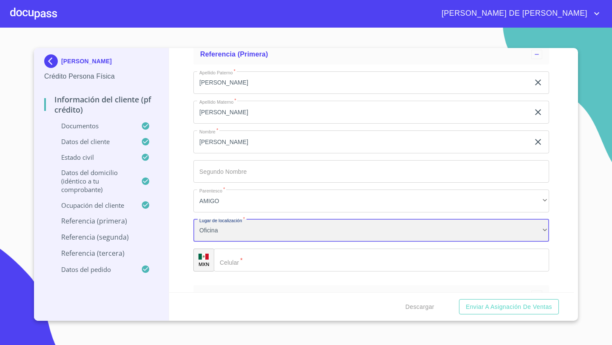
click at [217, 231] on div "Oficina" at bounding box center [371, 230] width 356 height 23
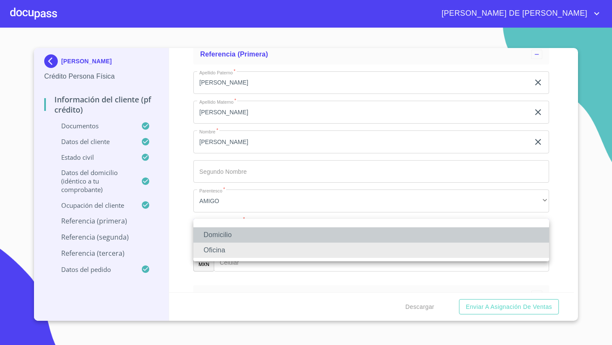
click at [217, 231] on li "Domicilio" at bounding box center [371, 234] width 356 height 15
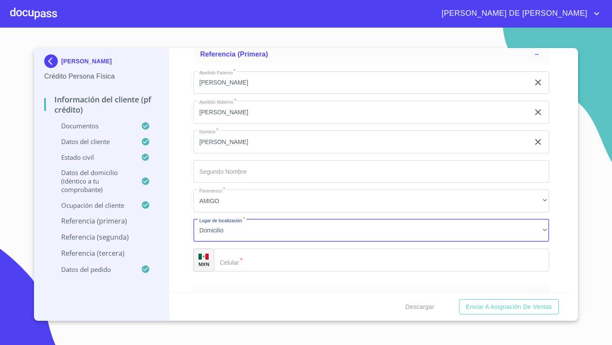
click at [230, 261] on div "​" at bounding box center [381, 259] width 335 height 23
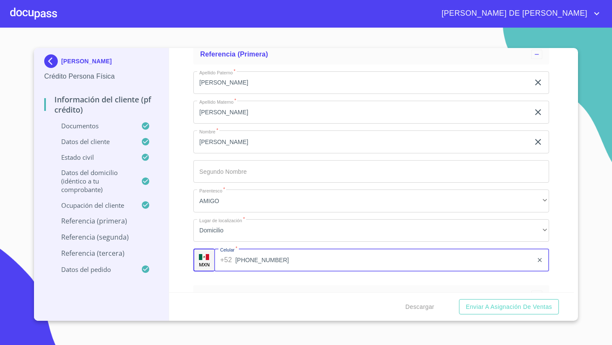
type input "[PHONE_NUMBER]"
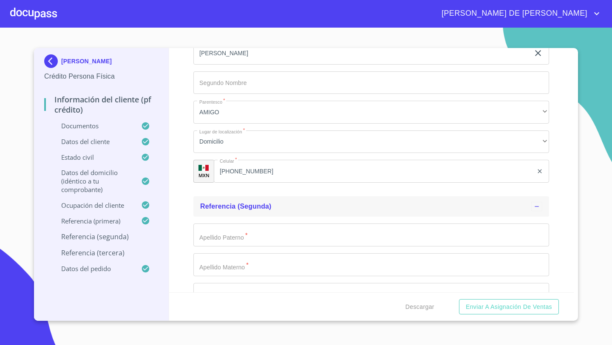
scroll to position [4291, 0]
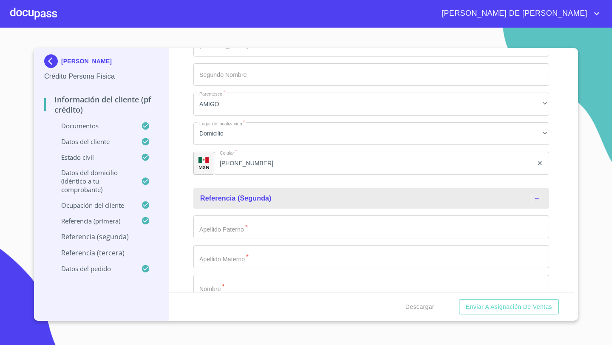
click at [189, 216] on div "Información del cliente (PF crédito) Documentos Documento de identificación   *…" at bounding box center [371, 170] width 405 height 244
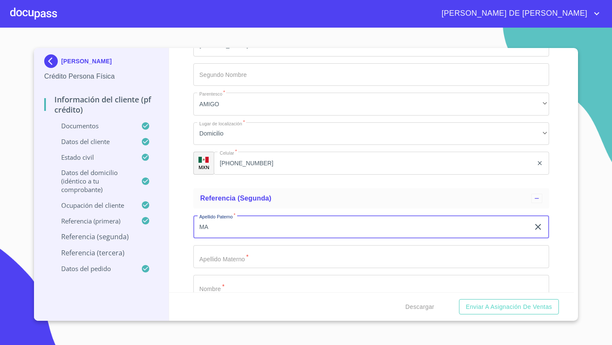
type input "M"
type input "[PERSON_NAME]"
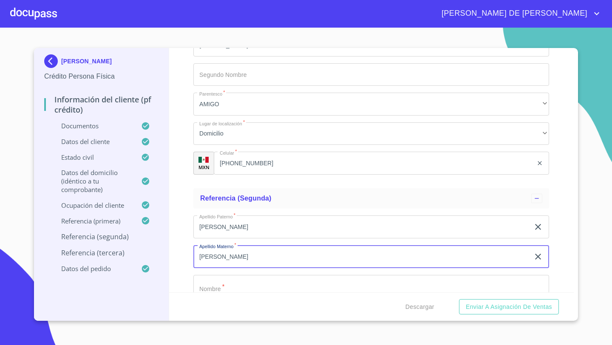
type input "[PERSON_NAME]"
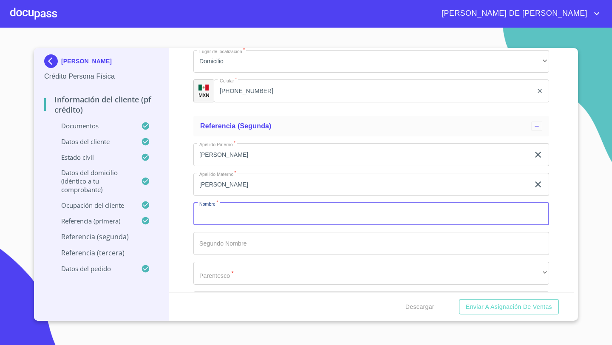
scroll to position [4442, 0]
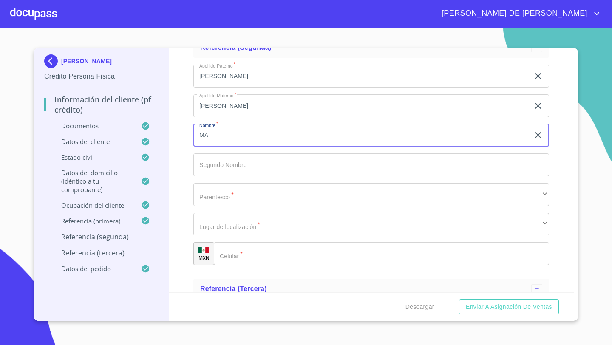
type input "MA"
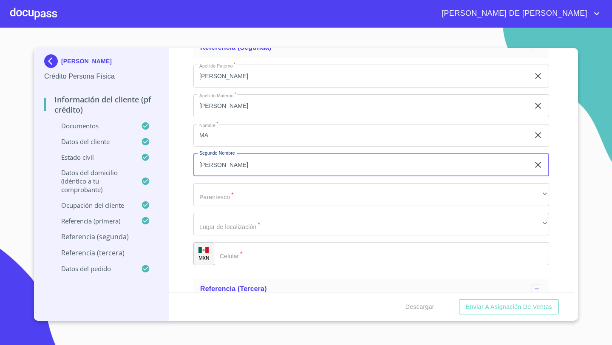
type input "[PERSON_NAME]"
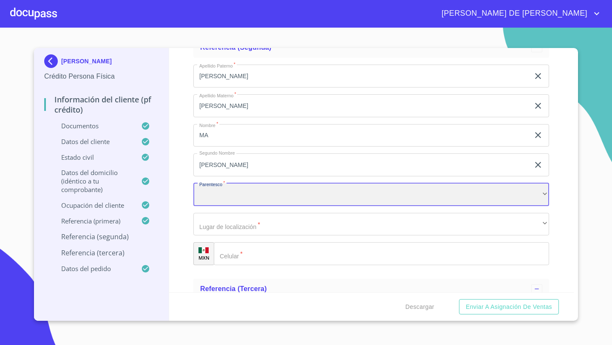
click at [209, 200] on div "​" at bounding box center [371, 194] width 356 height 23
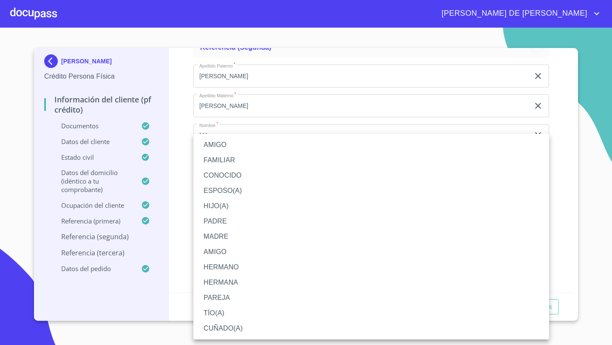
click at [212, 144] on li "AMIGO" at bounding box center [371, 144] width 356 height 15
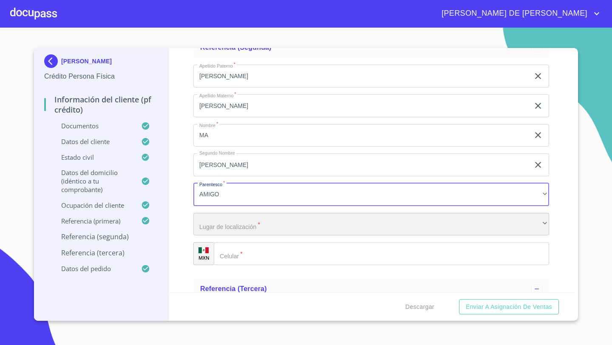
click at [202, 221] on div "​" at bounding box center [371, 224] width 356 height 23
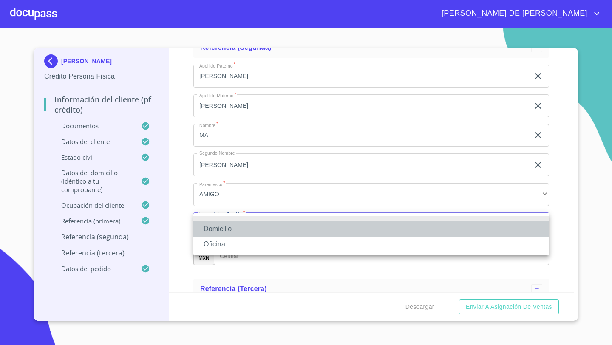
click at [218, 231] on li "Domicilio" at bounding box center [371, 228] width 356 height 15
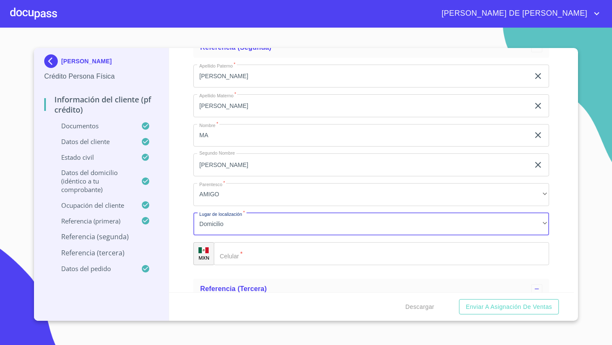
click at [232, 249] on div "​" at bounding box center [381, 253] width 335 height 23
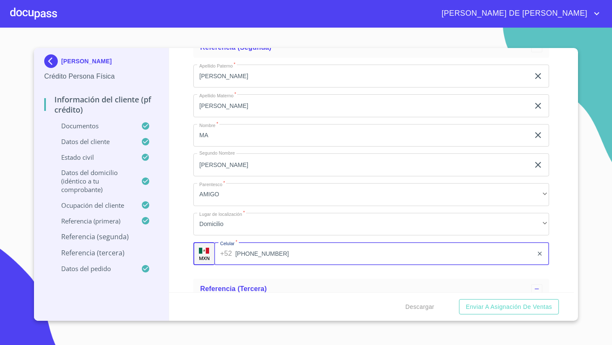
type input "[PHONE_NUMBER]"
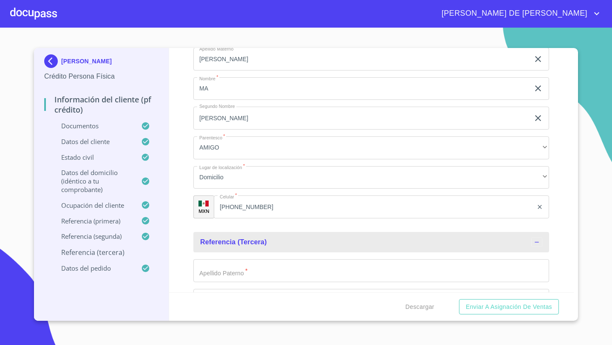
scroll to position [4516, 0]
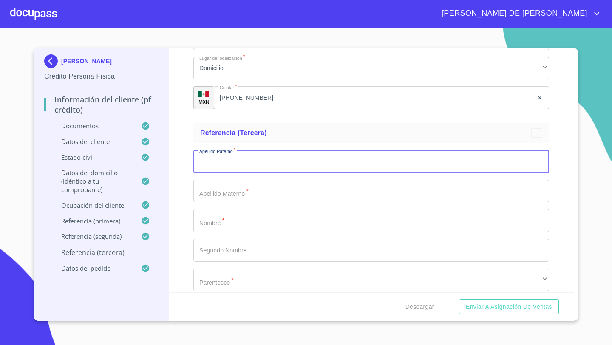
scroll to position [4611, 0]
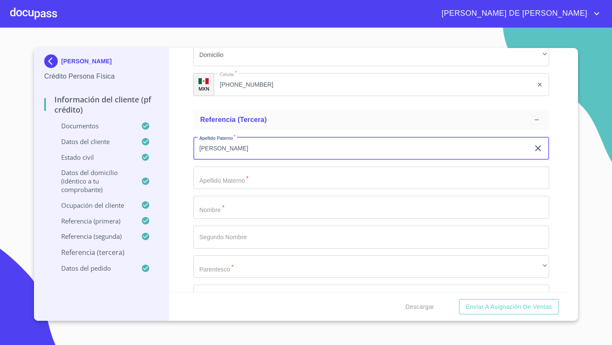
type input "[PERSON_NAME]"
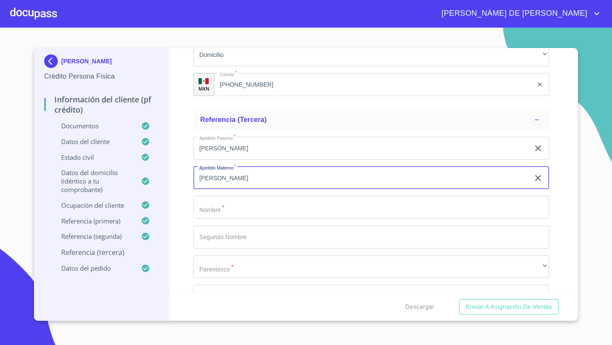
type input "[PERSON_NAME]"
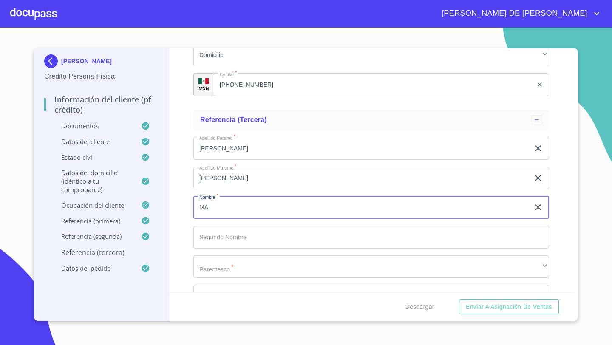
type input "MA"
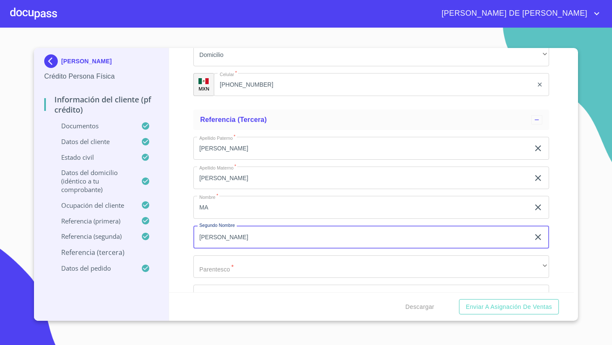
type input "[PERSON_NAME]"
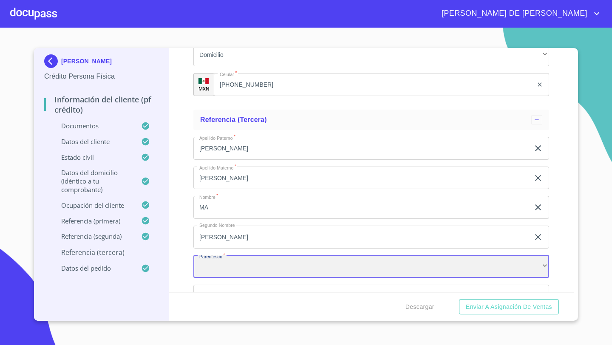
click at [221, 260] on div "​" at bounding box center [371, 266] width 356 height 23
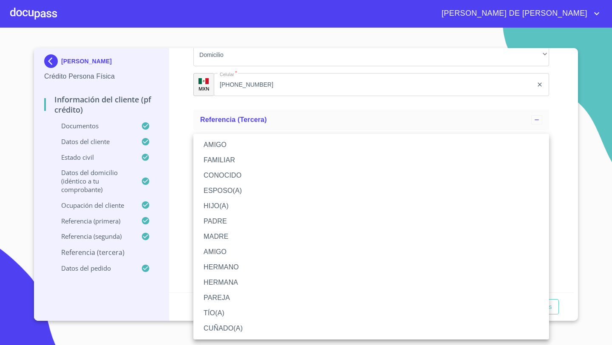
click at [215, 147] on li "AMIGO" at bounding box center [371, 144] width 356 height 15
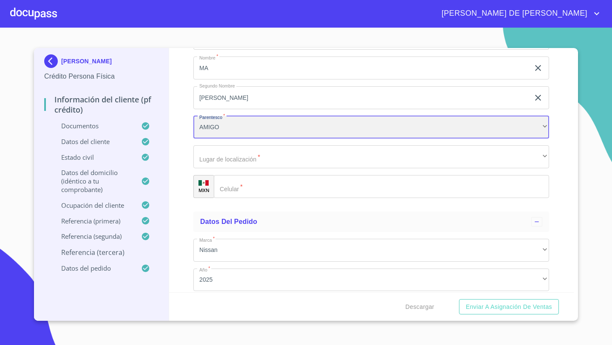
scroll to position [4770, 0]
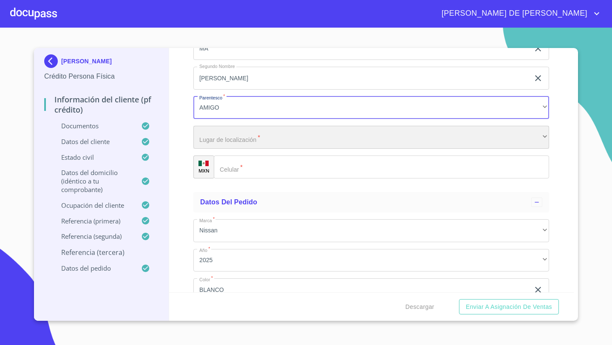
click at [214, 137] on div "​" at bounding box center [371, 137] width 356 height 23
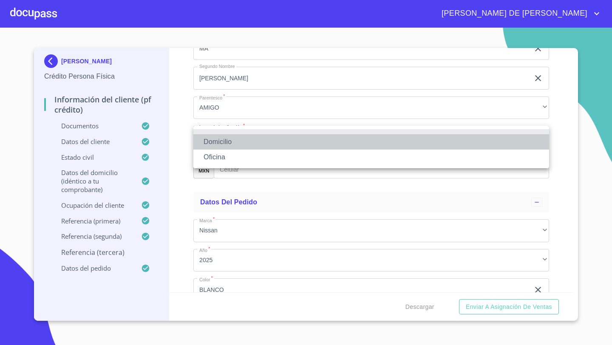
click at [216, 139] on li "Domicilio" at bounding box center [371, 141] width 356 height 15
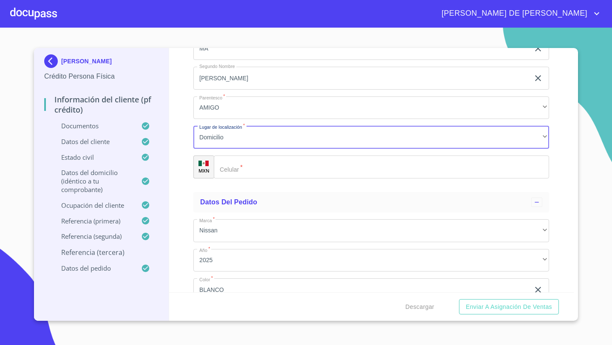
click at [228, 168] on div "​" at bounding box center [381, 166] width 335 height 23
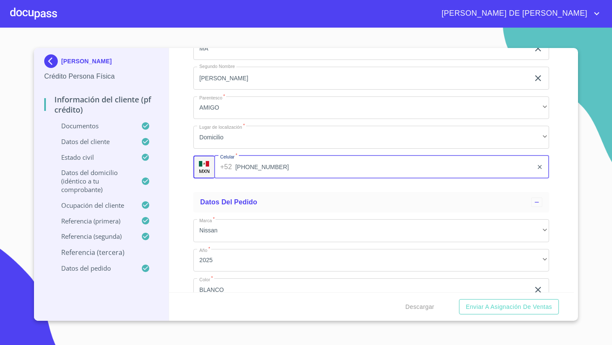
type input "[PHONE_NUMBER]"
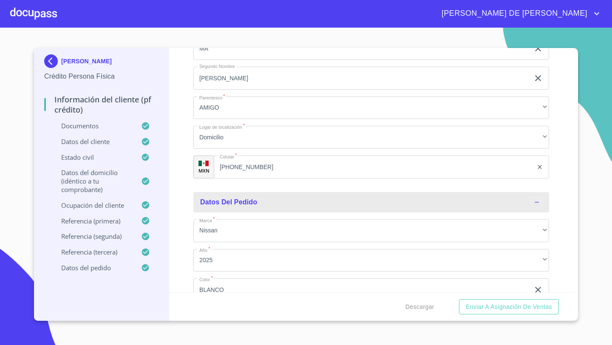
scroll to position [4846, 0]
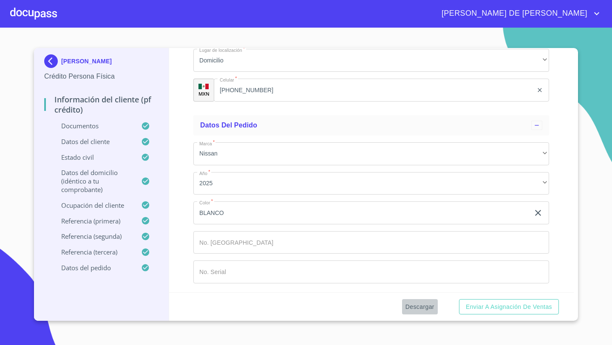
click at [415, 308] on span "Descargar" at bounding box center [419, 307] width 29 height 11
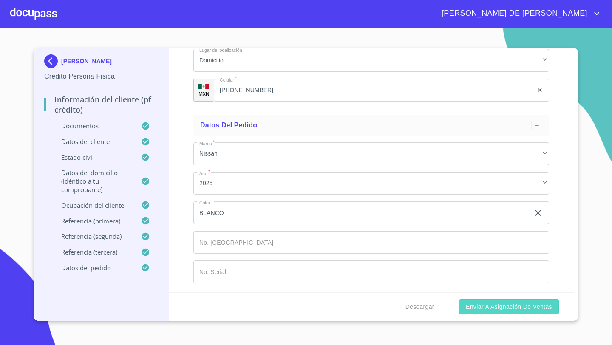
click at [484, 304] on span "Enviar a Asignación de Ventas" at bounding box center [509, 307] width 86 height 11
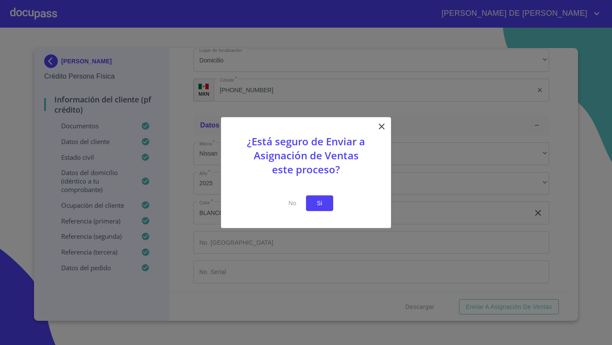
click at [328, 198] on button "Si" at bounding box center [319, 203] width 27 height 16
